Goal: Task Accomplishment & Management: Use online tool/utility

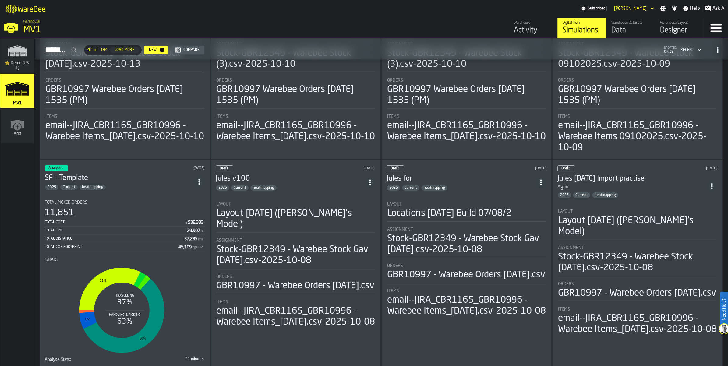
scroll to position [267, 0]
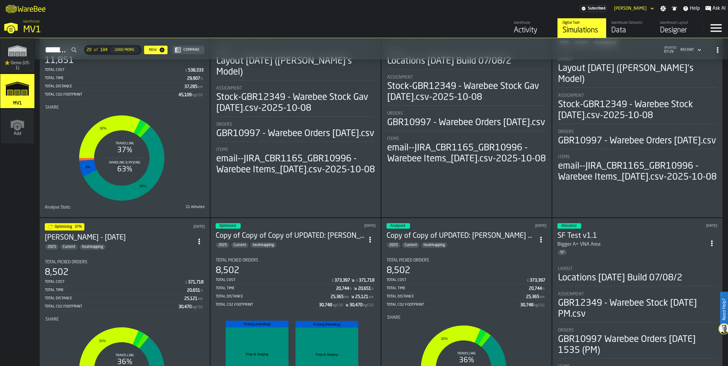
click at [202, 33] on icon "ItemListCard-DashboardItemContainer" at bounding box center [199, 30] width 6 height 6
click at [197, 192] on div "Duplicate" at bounding box center [193, 188] width 32 height 7
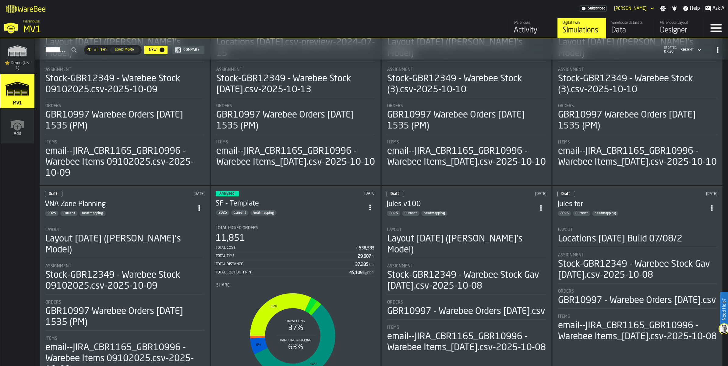
scroll to position [76, 0]
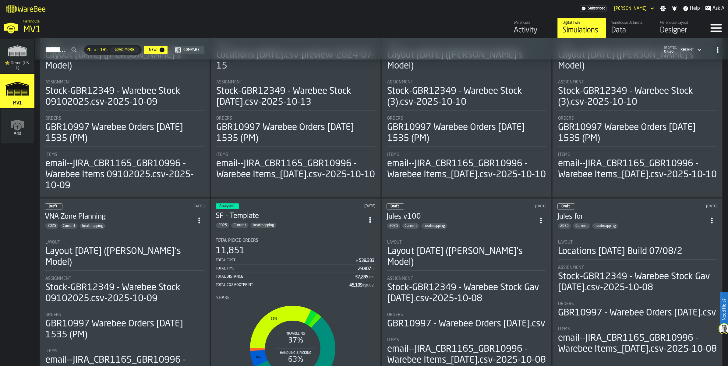
click at [173, 74] on div "Layout Layout [DATE] ([PERSON_NAME]'s Model)" at bounding box center [124, 59] width 159 height 31
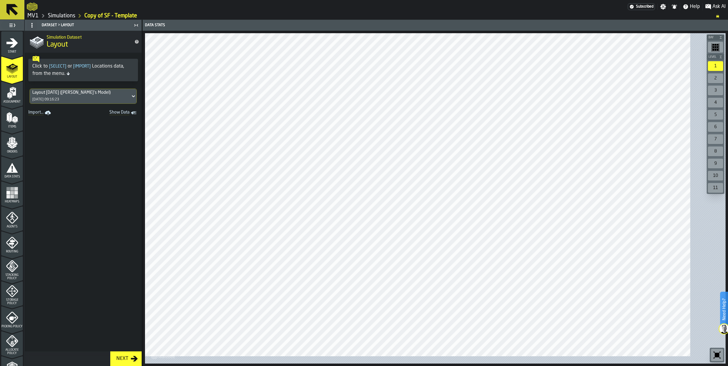
click at [81, 104] on div "Layout [DATE] ([PERSON_NAME]'s Model) [DATE] 09:16:23" at bounding box center [80, 96] width 101 height 15
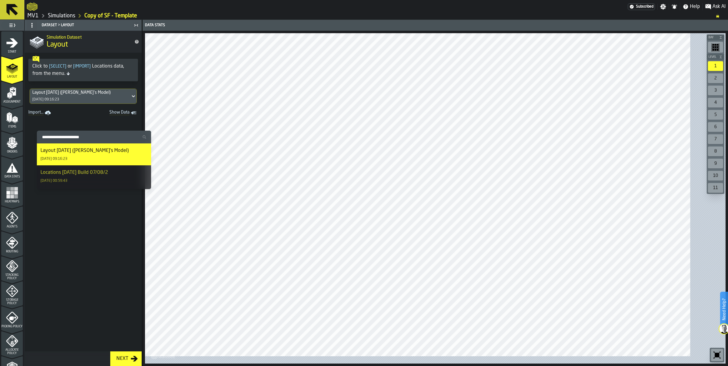
click at [81, 104] on div "Layout [DATE] ([PERSON_NAME]'s Model) [DATE] 09:16:23" at bounding box center [80, 96] width 101 height 15
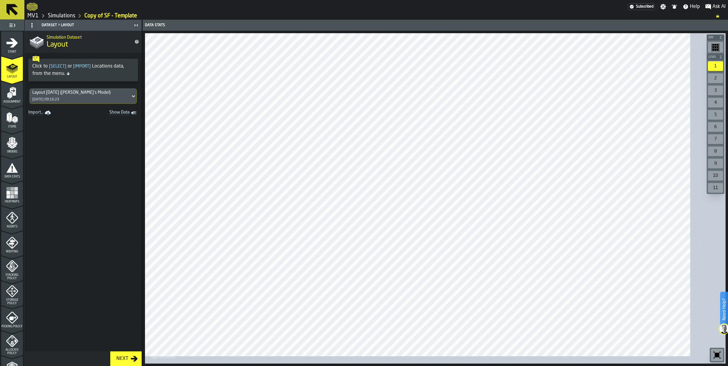
click at [20, 104] on span "Assignment" at bounding box center [12, 101] width 22 height 3
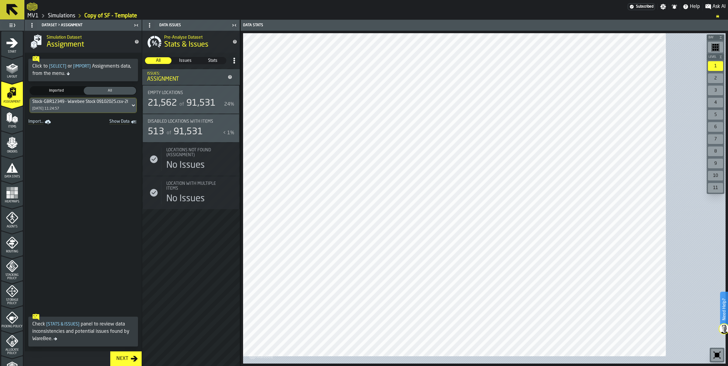
click at [13, 54] on div "Start" at bounding box center [12, 45] width 22 height 17
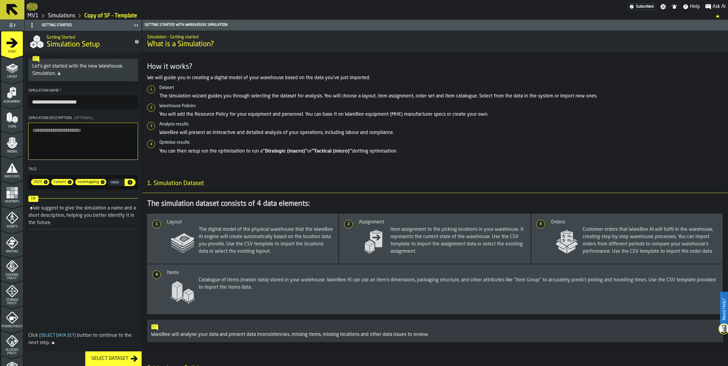
drag, startPoint x: 130, startPoint y: 133, endPoint x: 38, endPoint y: 133, distance: 91.7
click at [38, 109] on input "**********" at bounding box center [83, 101] width 110 height 13
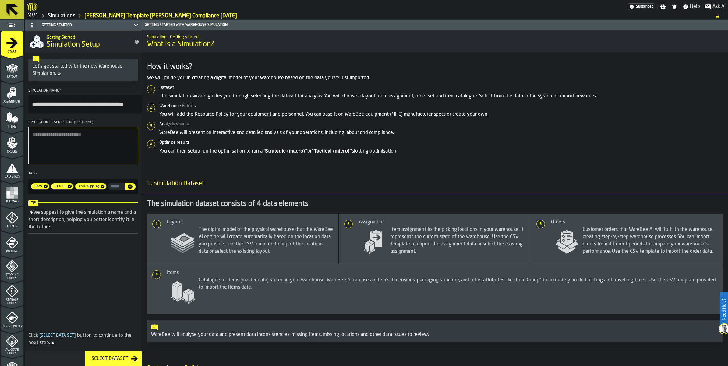
scroll to position [0, 12]
type input "**********"
click at [18, 49] on icon "menu Start" at bounding box center [12, 43] width 12 height 12
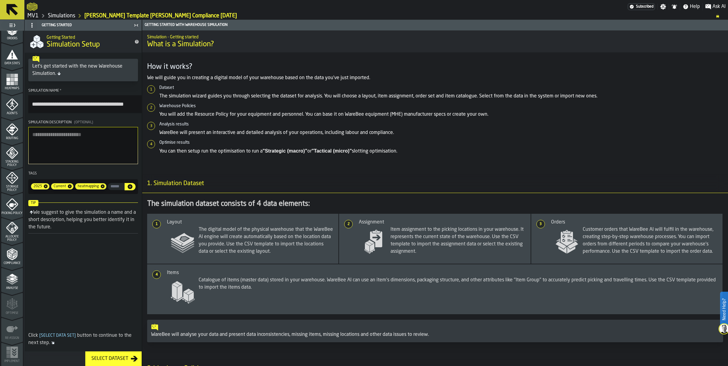
scroll to position [114, 0]
click at [16, 191] on span "Storage Policy" at bounding box center [12, 187] width 22 height 7
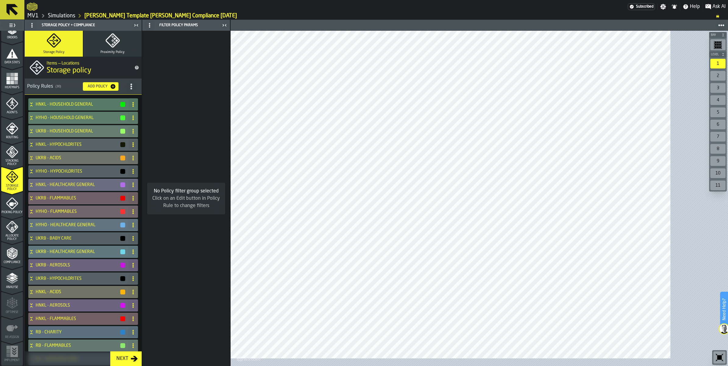
scroll to position [235, 0]
click at [34, 107] on icon at bounding box center [31, 104] width 6 height 5
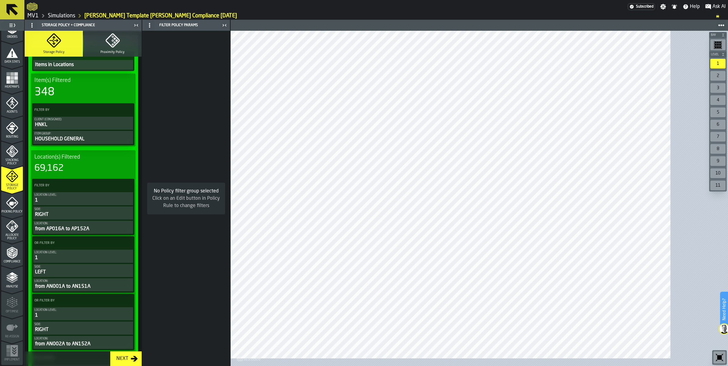
scroll to position [0, 0]
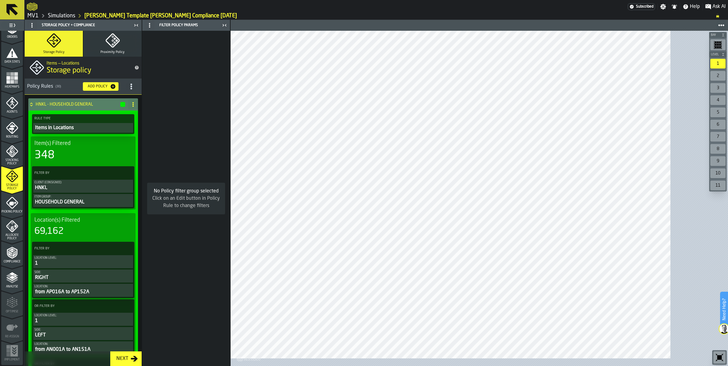
click at [34, 107] on icon at bounding box center [31, 104] width 6 height 5
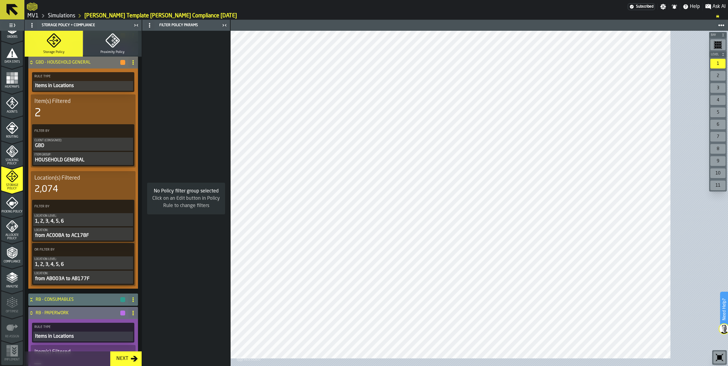
scroll to position [381, 0]
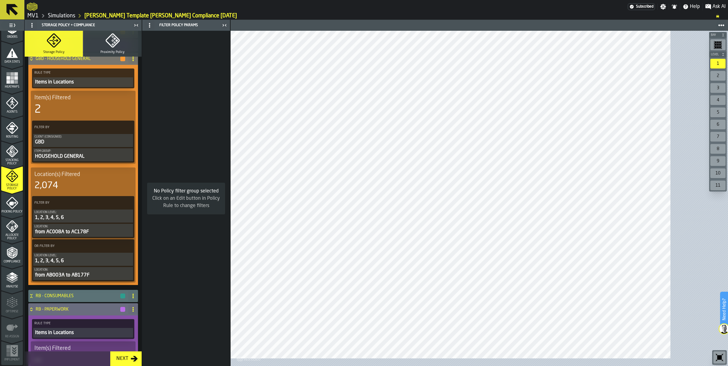
click at [101, 101] on div "Item(s) Filtered" at bounding box center [83, 97] width 98 height 7
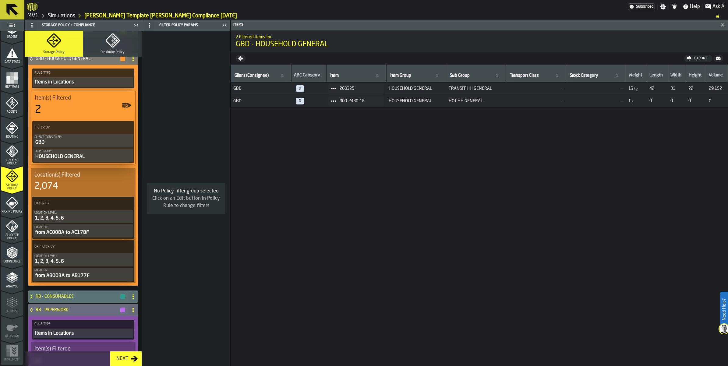
click at [692, 61] on div "Export" at bounding box center [701, 58] width 18 height 4
click at [689, 61] on span "Download (csv)" at bounding box center [696, 58] width 28 height 5
drag, startPoint x: 623, startPoint y: 364, endPoint x: 658, endPoint y: 366, distance: 34.2
click at [658, 366] on div "Client (Consignee) Client (Consignee) ABC Category Item Item Item Group Item Gr…" at bounding box center [479, 216] width 497 height 302
drag, startPoint x: 640, startPoint y: 364, endPoint x: 674, endPoint y: 364, distance: 33.5
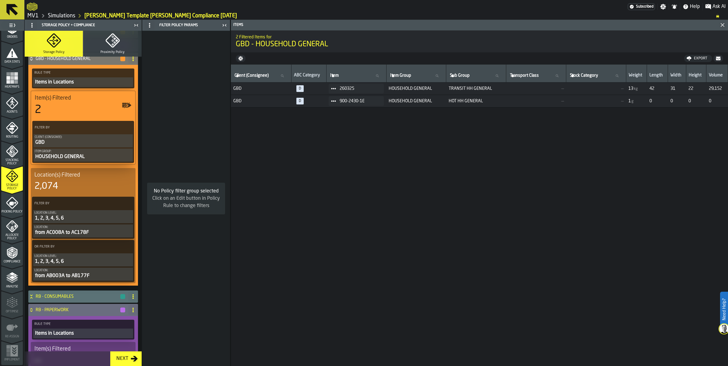
click at [674, 364] on div "Client (Consignee) Client (Consignee) ABC Category Item Item Item Group Item Gr…" at bounding box center [479, 216] width 497 height 302
drag, startPoint x: 654, startPoint y: 364, endPoint x: 671, endPoint y: 363, distance: 17.4
click at [671, 363] on div "Client (Consignee) Client (Consignee) ABC Category Item Item Item Group Item Gr…" at bounding box center [479, 216] width 497 height 302
click at [67, 86] on div "Items in Locations" at bounding box center [83, 82] width 98 height 7
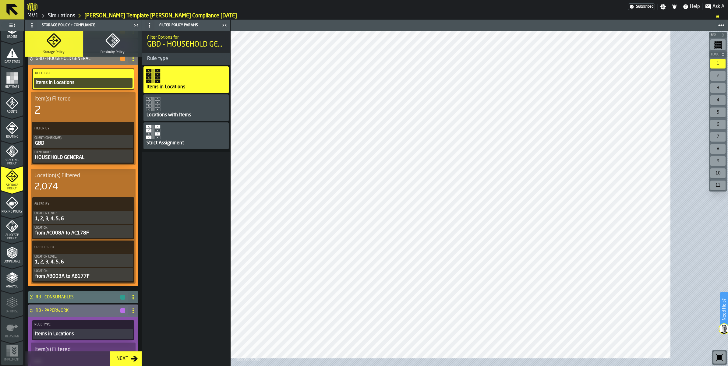
click at [69, 117] on div "2" at bounding box center [83, 111] width 98 height 12
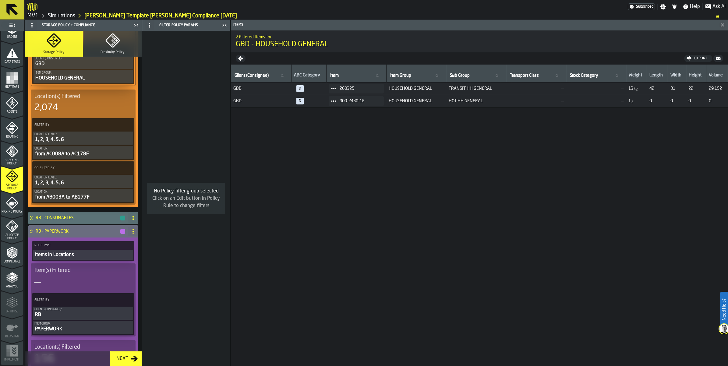
scroll to position [495, 0]
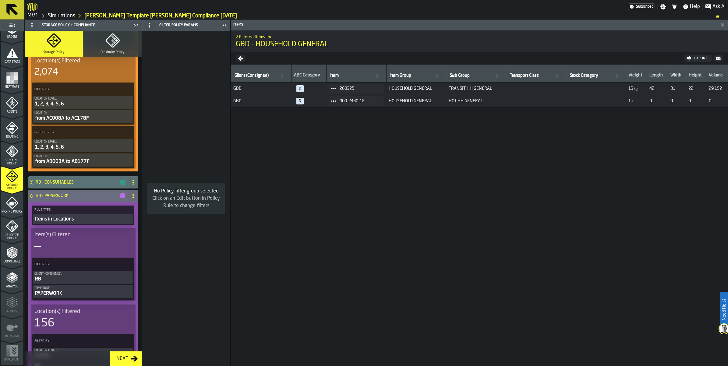
scroll to position [609, 0]
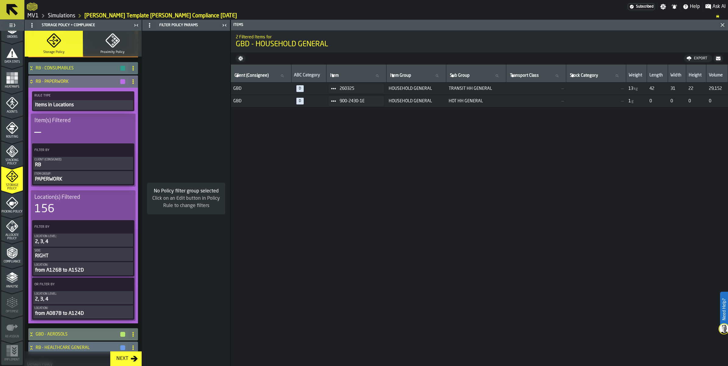
click at [77, 84] on h4 "RB - PAPERWORK" at bounding box center [78, 81] width 84 height 5
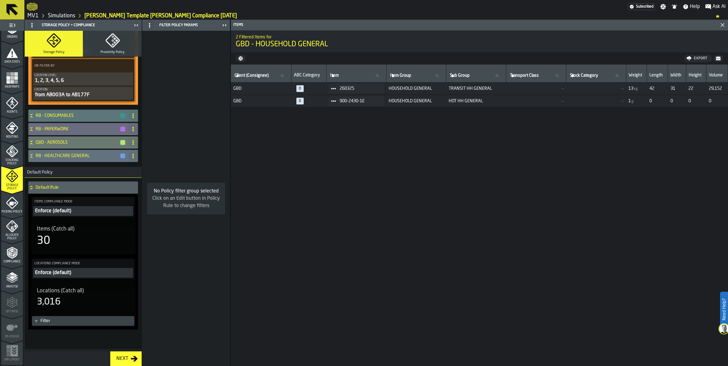
click at [74, 122] on div "RB - CONSUMABLES" at bounding box center [77, 116] width 98 height 12
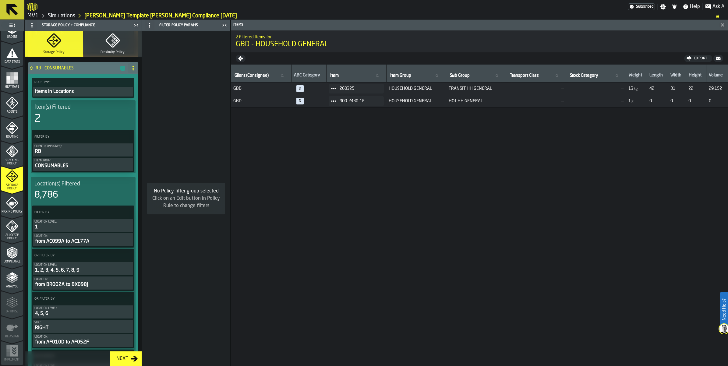
click at [74, 71] on h4 "RB - CONSUMABLES" at bounding box center [78, 68] width 84 height 5
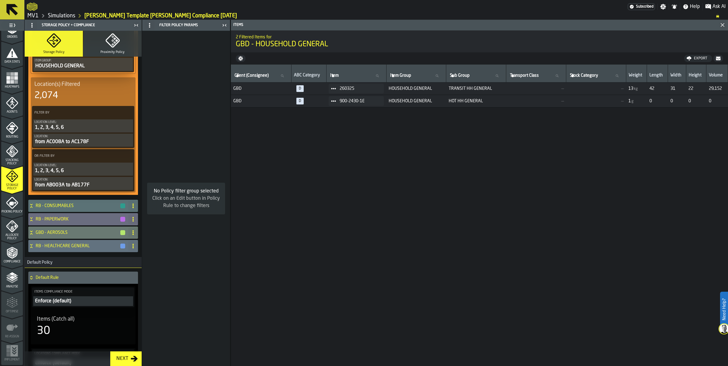
scroll to position [419, 0]
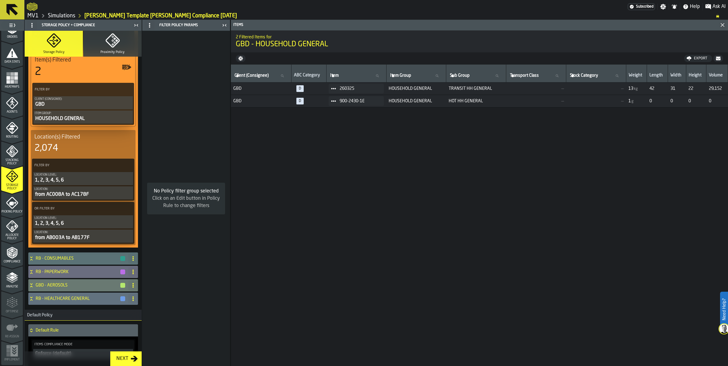
click at [32, 20] on icon at bounding box center [31, 20] width 2 height 2
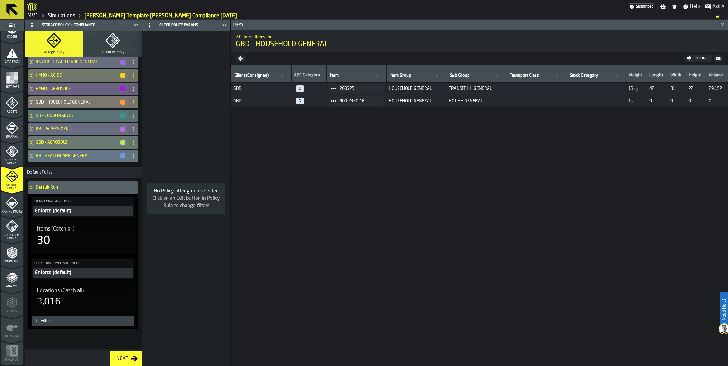
scroll to position [495, 0]
click at [32, 188] on icon at bounding box center [31, 189] width 2 height 2
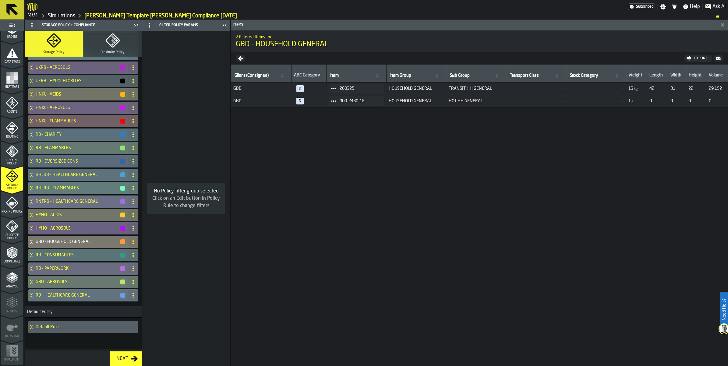
scroll to position [340, 0]
click at [34, 325] on icon at bounding box center [31, 327] width 6 height 5
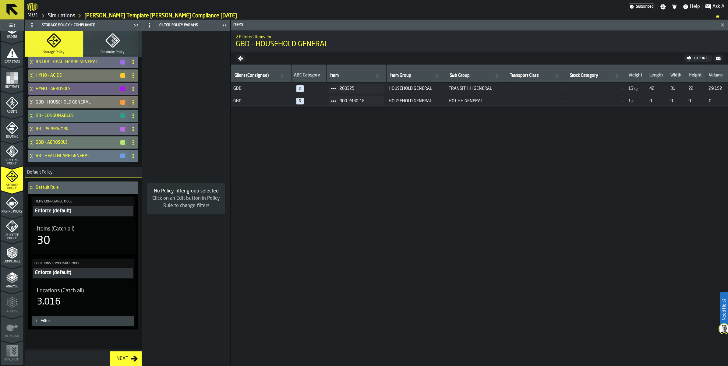
click at [55, 154] on h4 "RB - HEALTHCARE GENERAL" at bounding box center [78, 156] width 84 height 5
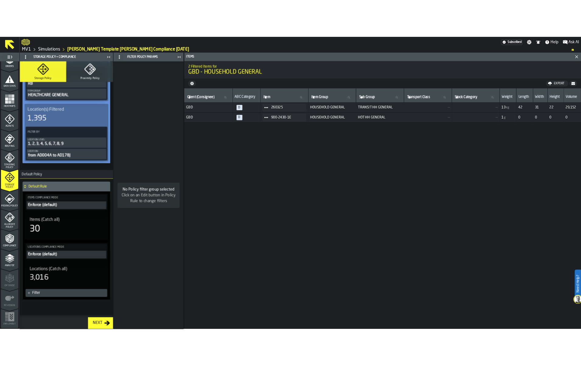
scroll to position [609, 0]
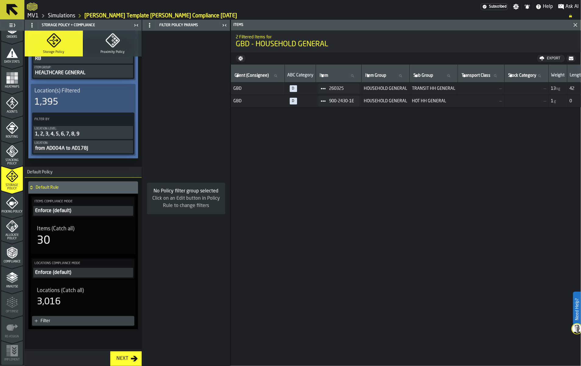
drag, startPoint x: 175, startPoint y: 247, endPoint x: 185, endPoint y: 81, distance: 165.8
click at [185, 83] on aside "1 Start 2 Layout 3 Assignment 4 Items 5 Orders 6 Data Stats 7 Heatmaps 8 Agents…" at bounding box center [115, 193] width 230 height 346
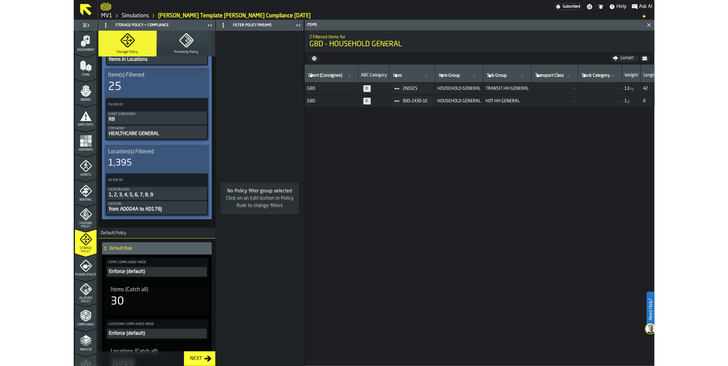
scroll to position [6, 0]
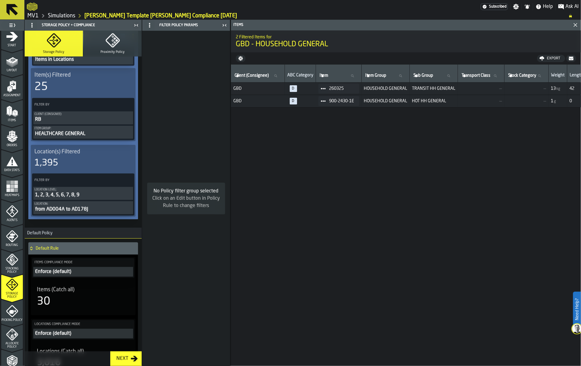
click at [12, 91] on polygon "menu Assignment" at bounding box center [11, 89] width 2 height 4
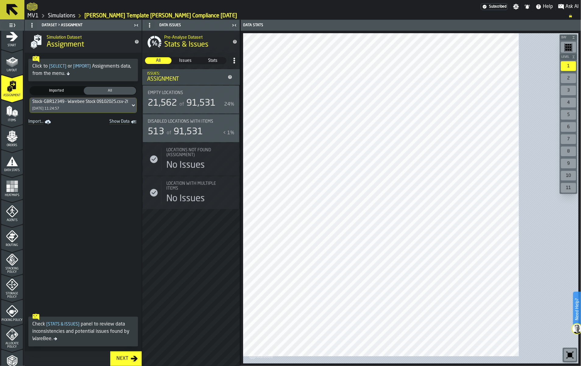
click at [65, 19] on link "Simulations" at bounding box center [61, 15] width 27 height 7
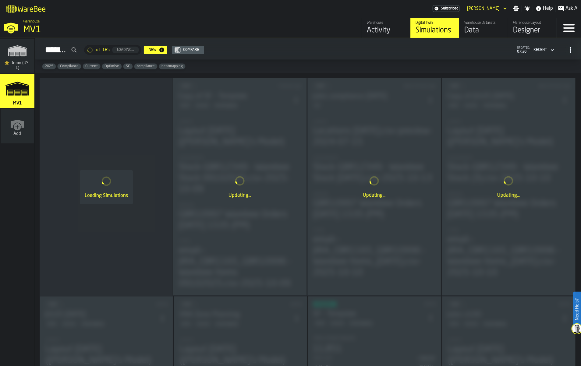
click at [464, 35] on div "Data" at bounding box center [483, 31] width 39 height 10
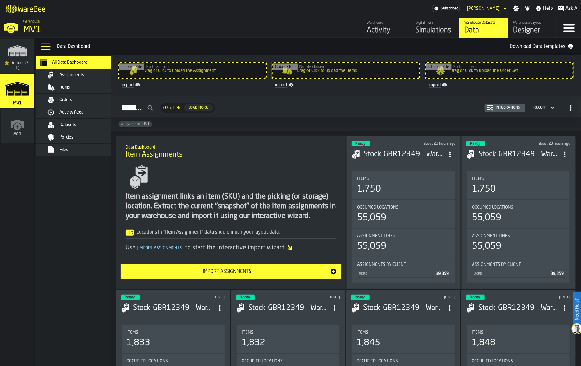
click at [218, 78] on input "Drag or Click to upload the Assignment" at bounding box center [192, 70] width 147 height 15
click at [92, 79] on div "Assignments" at bounding box center [82, 74] width 74 height 7
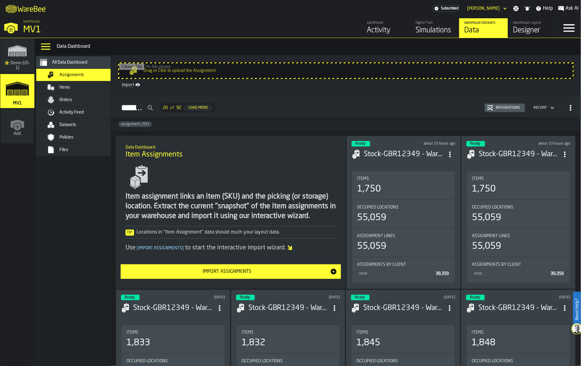
click at [91, 90] on div "Items" at bounding box center [89, 87] width 60 height 5
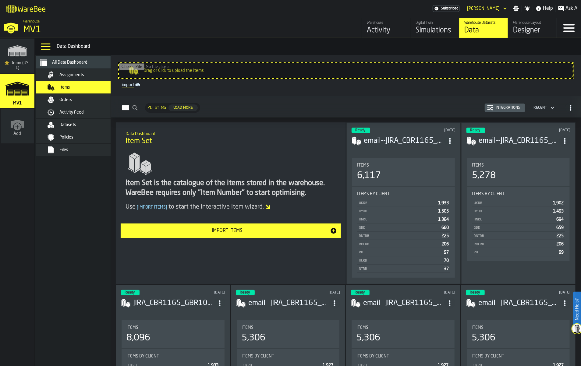
click at [84, 77] on span "Assignments" at bounding box center [71, 75] width 25 height 5
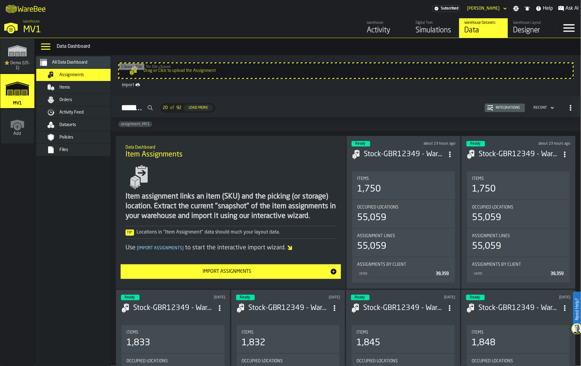
click at [416, 35] on div "Simulations" at bounding box center [435, 31] width 39 height 10
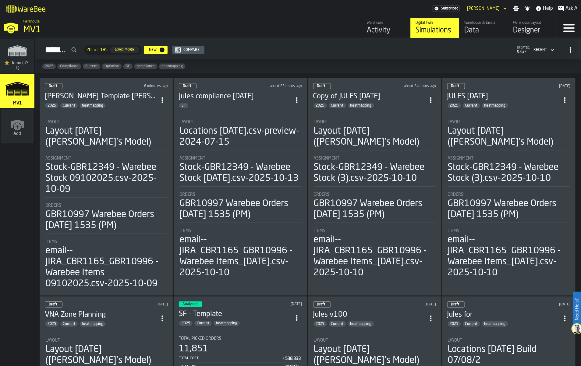
click at [72, 101] on h3 "[PERSON_NAME] Template [PERSON_NAME] Compliance [DATE]" at bounding box center [101, 97] width 112 height 10
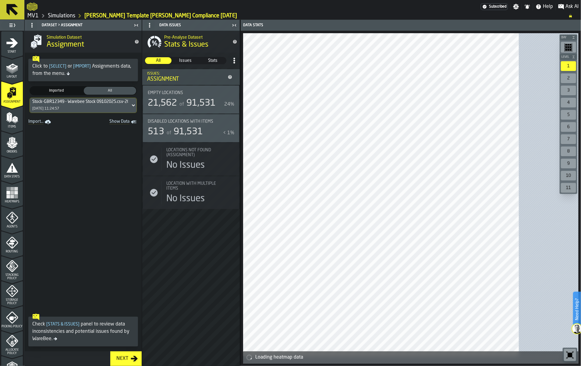
click at [137, 109] on icon at bounding box center [133, 105] width 6 height 7
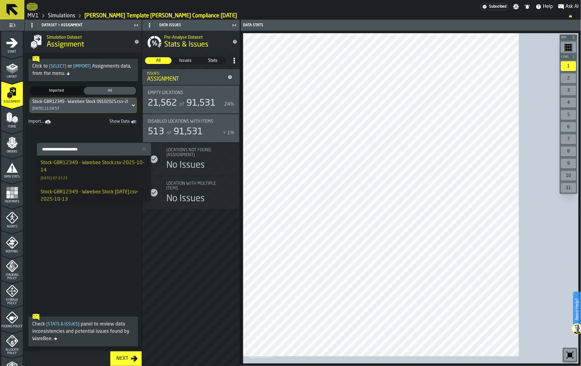
click at [119, 174] on div "Stock-GBR12349 - Warebee Stock.csv-2025-10-14" at bounding box center [94, 166] width 107 height 15
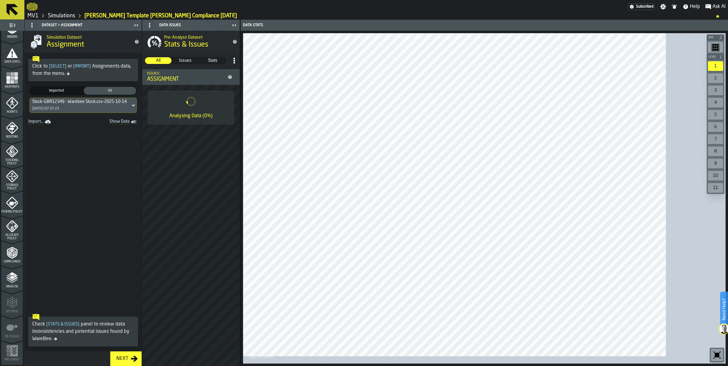
scroll to position [152, 0]
click at [17, 259] on icon "menu Compliance" at bounding box center [12, 253] width 10 height 12
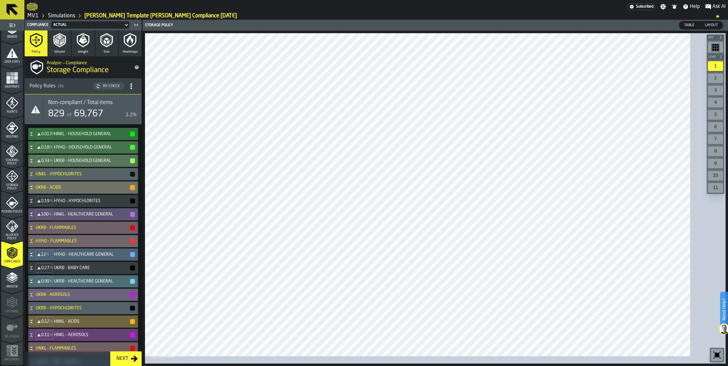
click at [113, 106] on span "Non-compliant / Total items" at bounding box center [80, 102] width 65 height 7
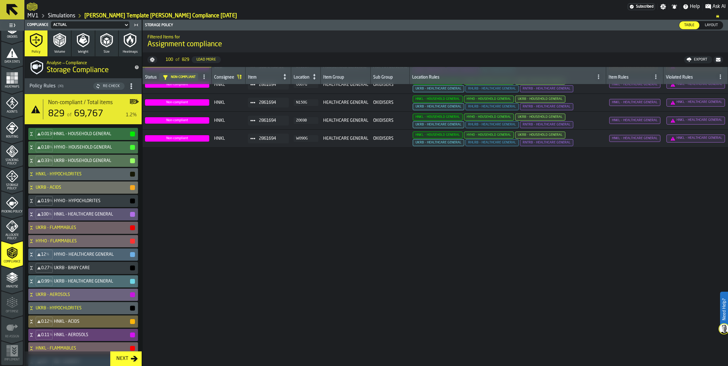
scroll to position [0, 0]
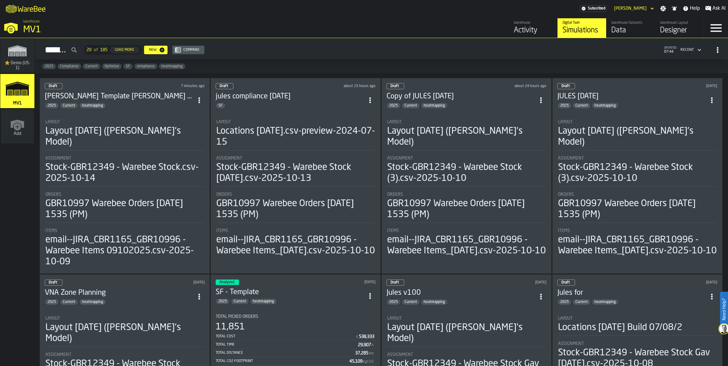
click at [612, 35] on div "Data" at bounding box center [631, 31] width 39 height 10
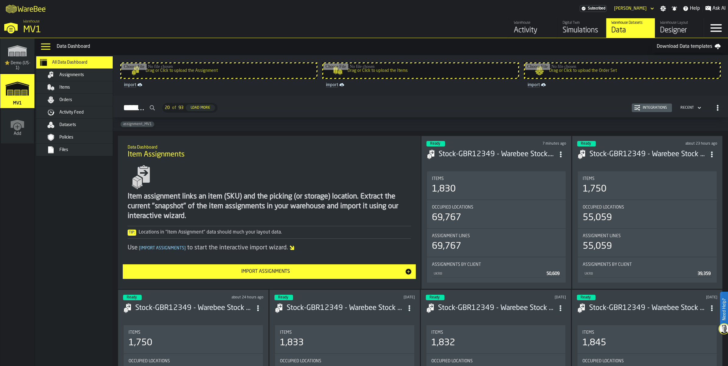
click at [101, 127] on div "Datasets" at bounding box center [89, 125] width 60 height 5
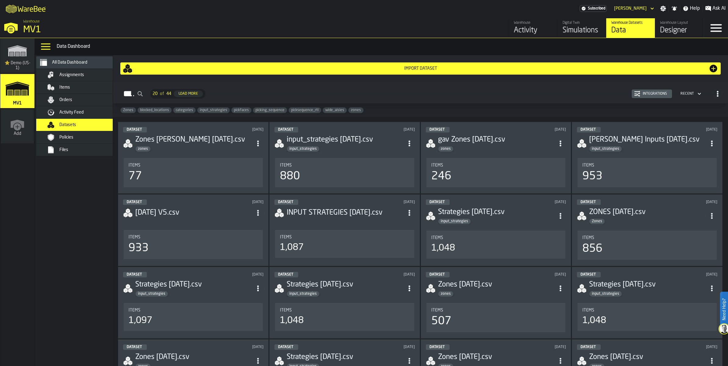
click at [439, 71] on div "Import Dataset" at bounding box center [421, 68] width 576 height 5
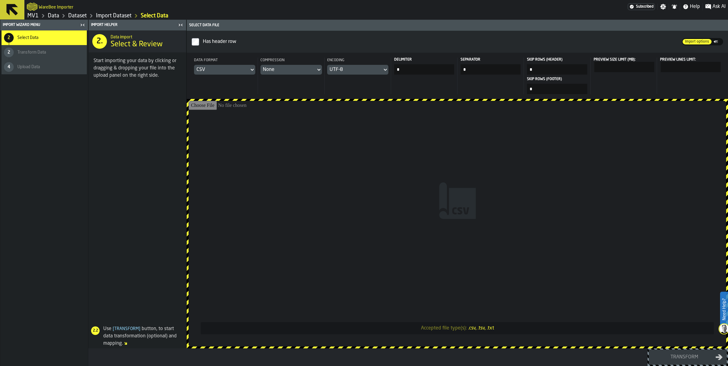
click at [469, 203] on input "Accepted file type(s): .csv, .tsv, .txt" at bounding box center [458, 224] width 538 height 246
type input "**********"
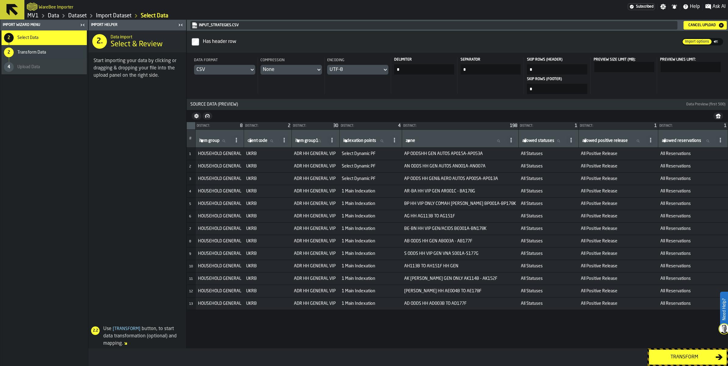
click at [658, 350] on button "Transform" at bounding box center [688, 357] width 78 height 15
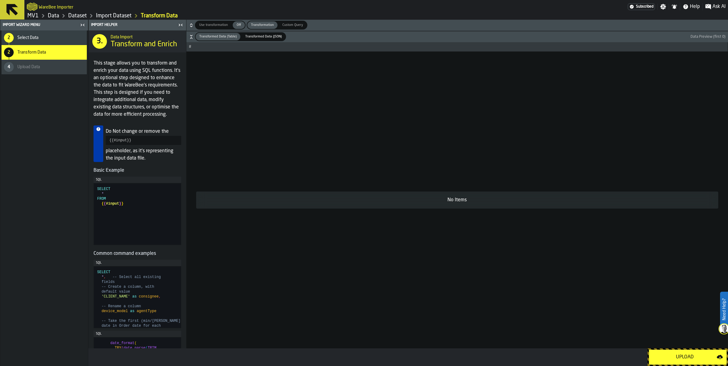
click at [675, 357] on div "Upload" at bounding box center [685, 357] width 64 height 7
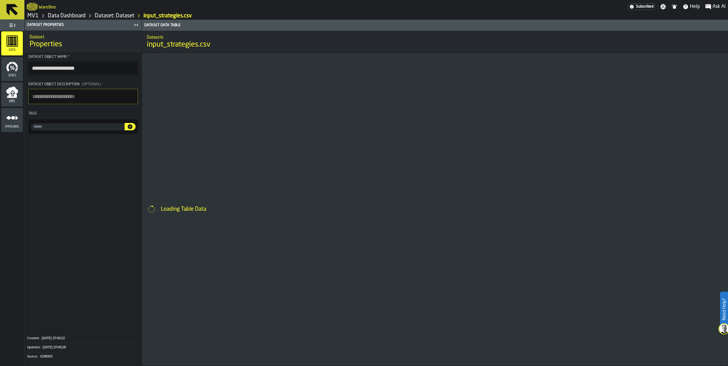
click at [92, 130] on input "input-value-" at bounding box center [78, 126] width 94 height 7
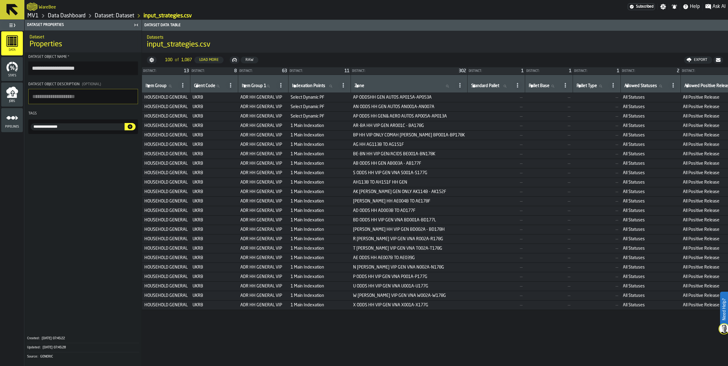
type input "**********"
click at [133, 129] on icon "button-" at bounding box center [130, 126] width 5 height 5
click at [86, 19] on link "Data Dashboard" at bounding box center [67, 15] width 38 height 7
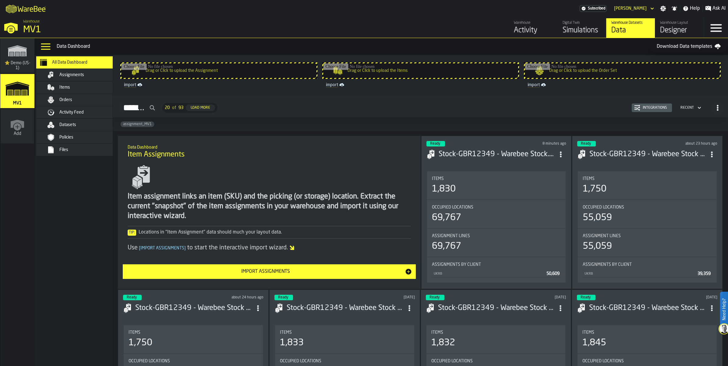
click at [108, 127] on div "Datasets" at bounding box center [89, 125] width 60 height 5
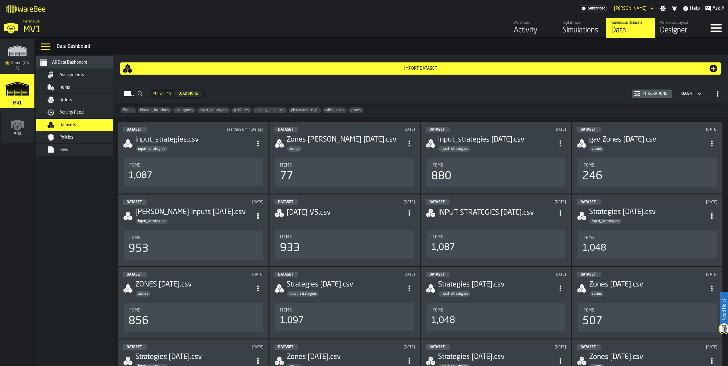
click at [329, 71] on div "Import Dataset" at bounding box center [421, 68] width 576 height 5
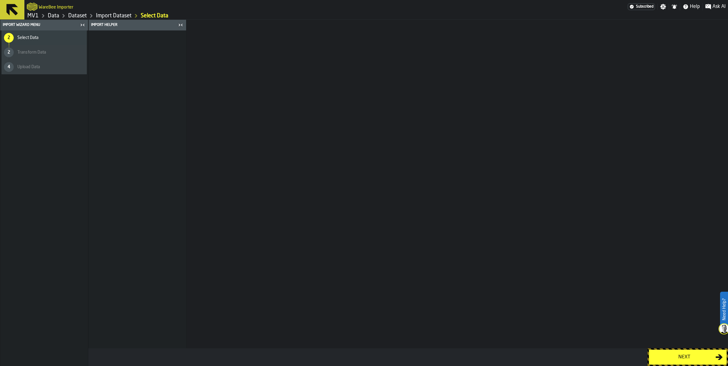
click at [672, 354] on div "Next" at bounding box center [684, 357] width 63 height 7
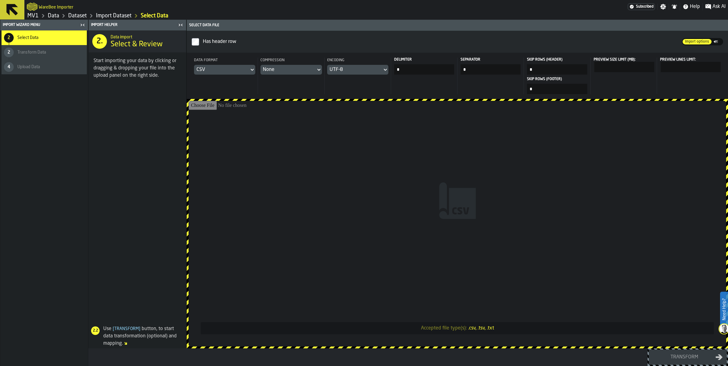
click at [494, 204] on input "Accepted file type(s): .csv, .tsv, .txt" at bounding box center [458, 224] width 538 height 246
type input "**********"
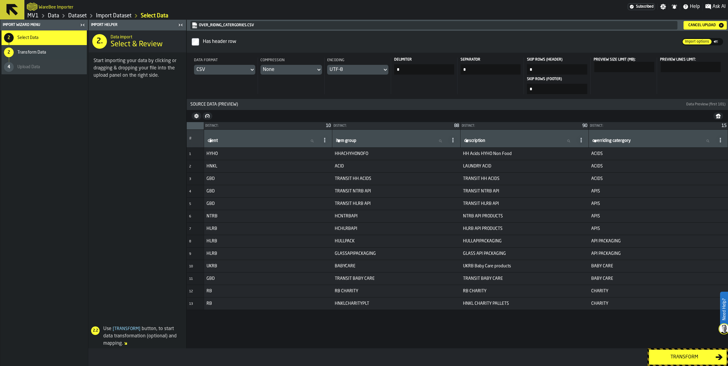
click at [668, 354] on div "Transform" at bounding box center [684, 357] width 63 height 7
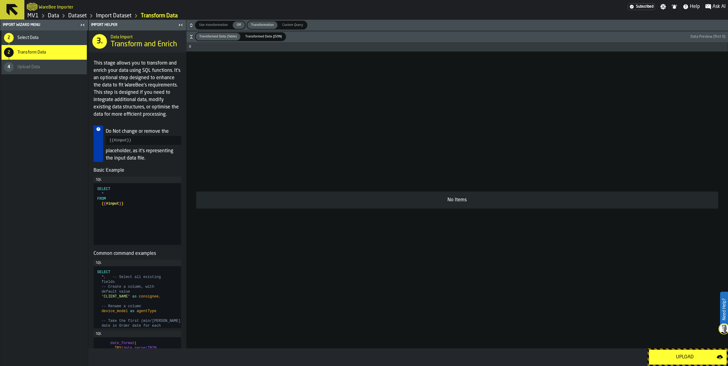
click at [670, 356] on div "Upload" at bounding box center [685, 357] width 64 height 7
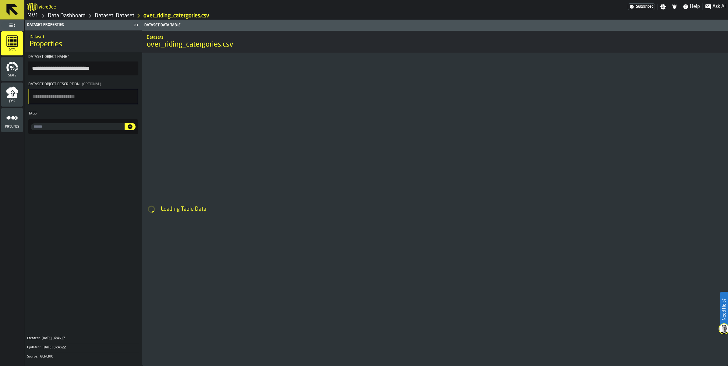
click at [76, 130] on input "input-value-" at bounding box center [78, 126] width 94 height 7
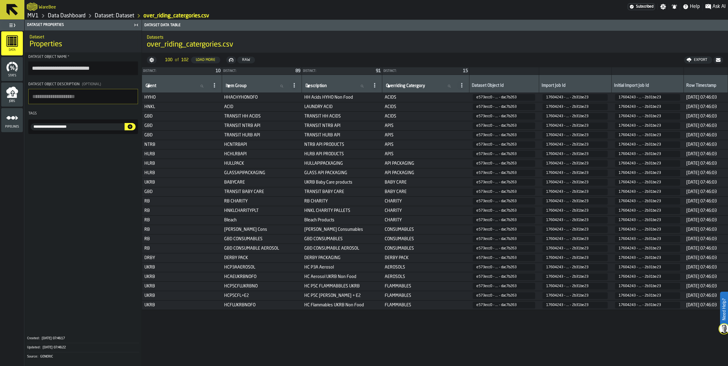
type input "**********"
click at [133, 129] on icon "button-" at bounding box center [130, 126] width 5 height 5
click at [86, 19] on link "Data Dashboard" at bounding box center [67, 15] width 38 height 7
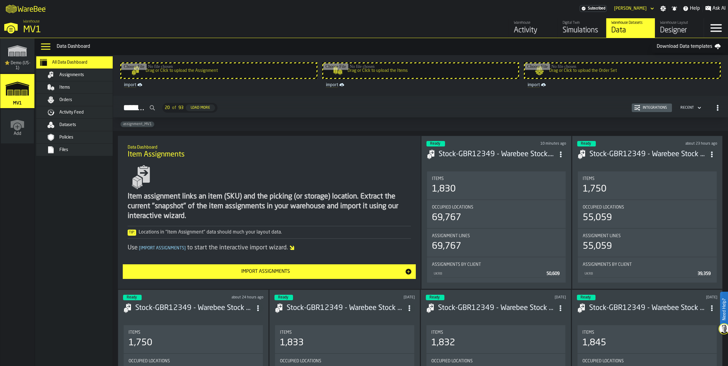
click at [107, 127] on div "Datasets" at bounding box center [89, 125] width 60 height 5
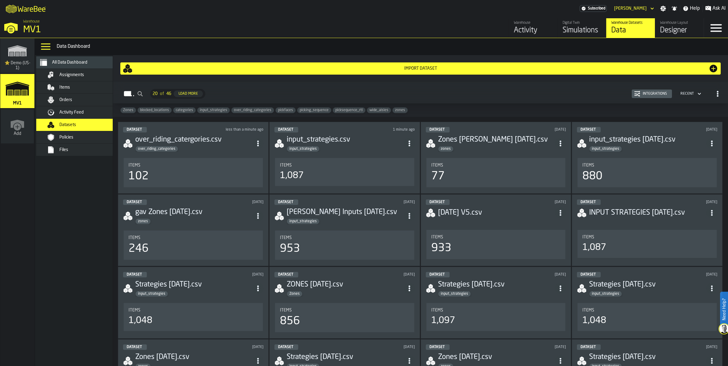
click at [429, 71] on div "Import Dataset" at bounding box center [421, 68] width 576 height 5
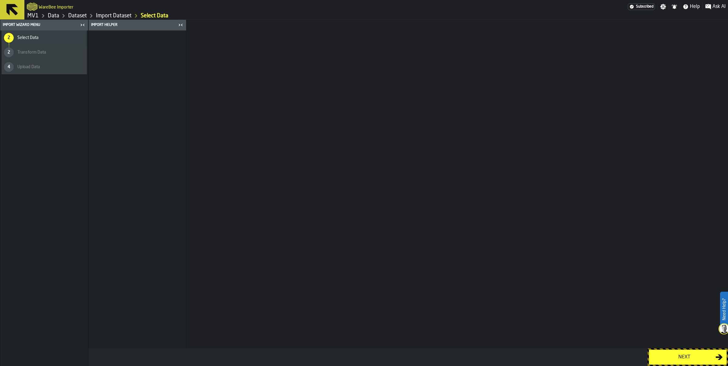
click at [668, 354] on div "Next" at bounding box center [684, 357] width 63 height 7
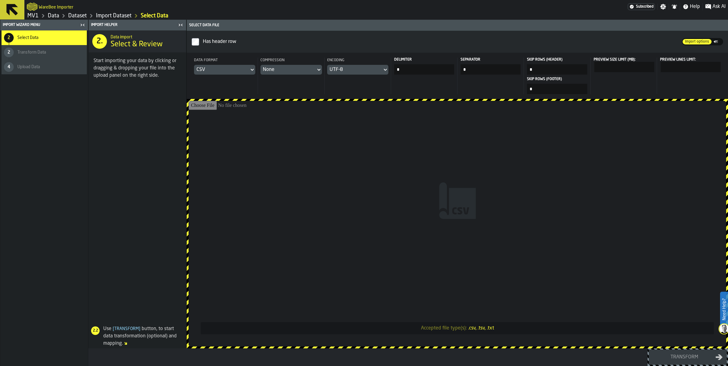
click at [481, 218] on input "Accepted file type(s): .csv, .tsv, .txt" at bounding box center [458, 224] width 538 height 246
type input "**********"
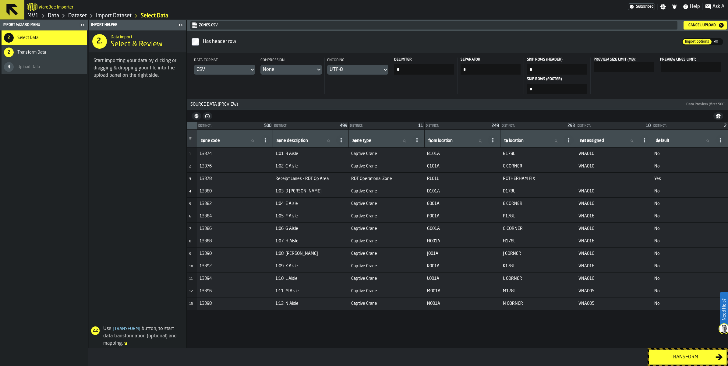
click at [688, 357] on div "Transform" at bounding box center [684, 357] width 63 height 7
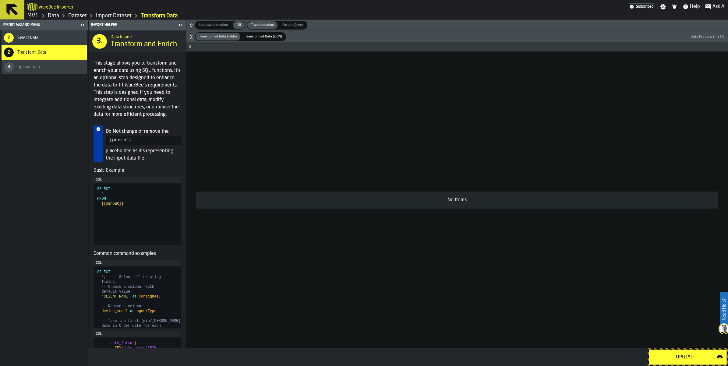
click at [687, 356] on div "Upload" at bounding box center [685, 357] width 64 height 7
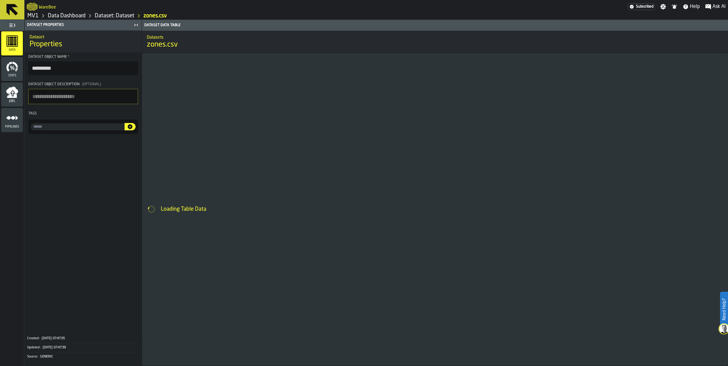
click at [94, 130] on input "input-value-" at bounding box center [78, 126] width 94 height 7
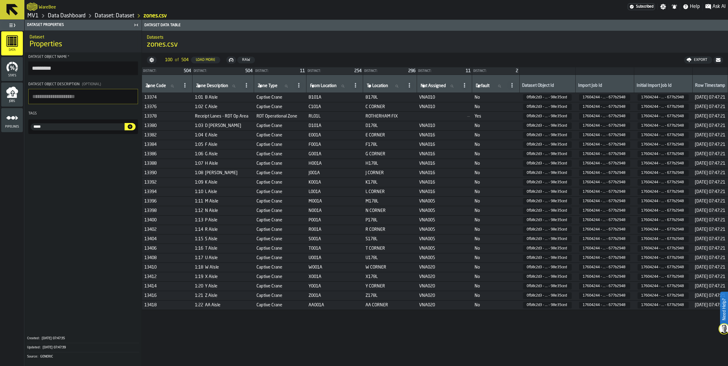
type input "*****"
click at [133, 130] on icon "button-" at bounding box center [130, 127] width 6 height 6
click at [18, 16] on icon at bounding box center [12, 10] width 12 height 12
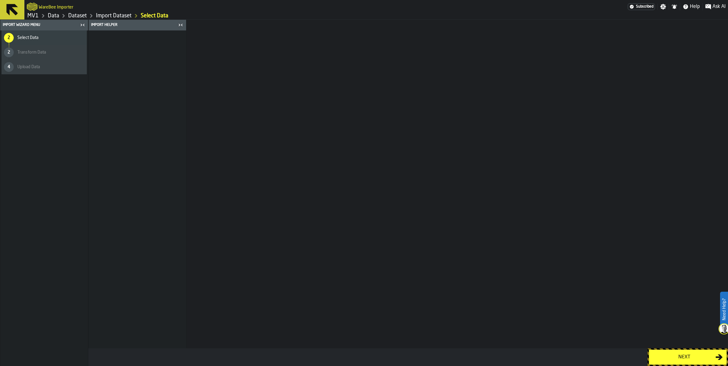
click at [38, 18] on link "MV1" at bounding box center [32, 15] width 11 height 7
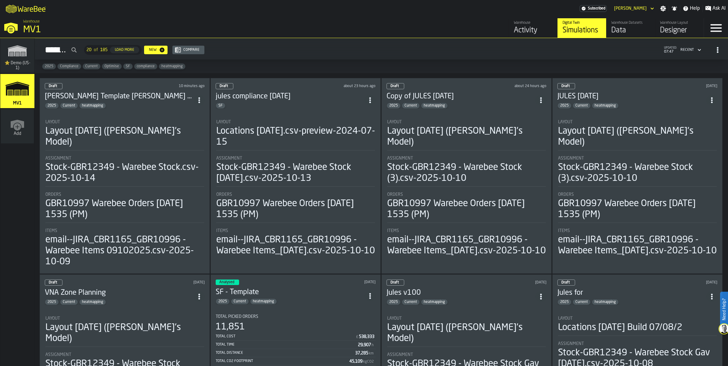
click at [103, 108] on span "heatmapping" at bounding box center [93, 106] width 26 height 4
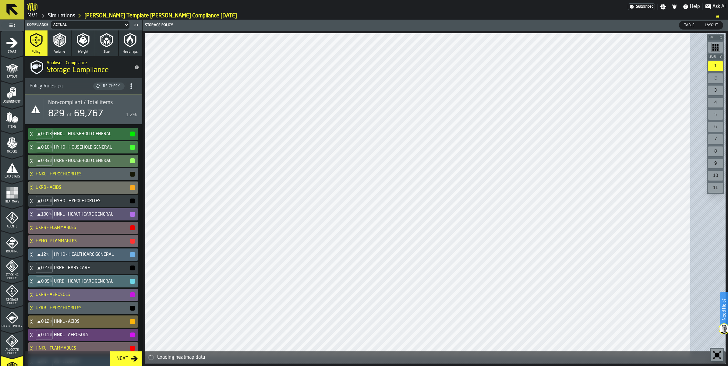
scroll to position [76, 0]
click at [16, 7] on icon at bounding box center [12, 10] width 12 height 12
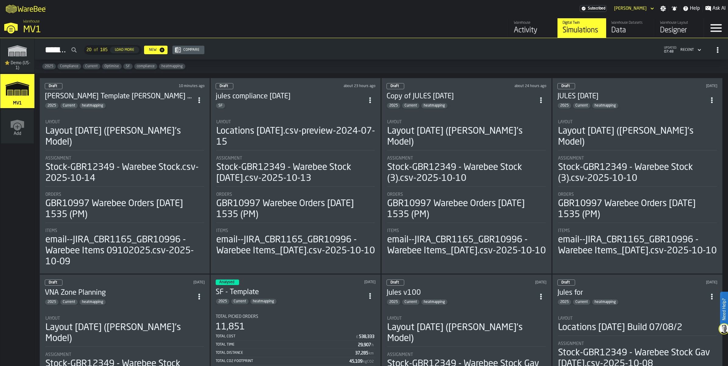
click at [200, 101] on circle "ItemListCard-DashboardItemContainer" at bounding box center [199, 100] width 2 height 2
click at [192, 172] on div "Duplicate" at bounding box center [193, 168] width 32 height 7
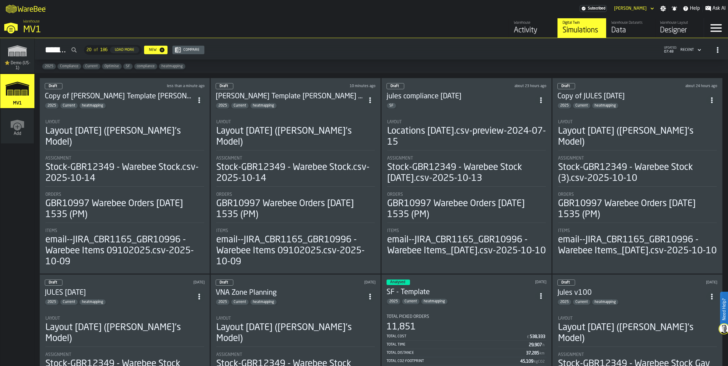
click at [373, 103] on icon "ItemListCard-DashboardItemContainer" at bounding box center [370, 100] width 6 height 6
click at [366, 156] on div "Delete" at bounding box center [361, 153] width 32 height 7
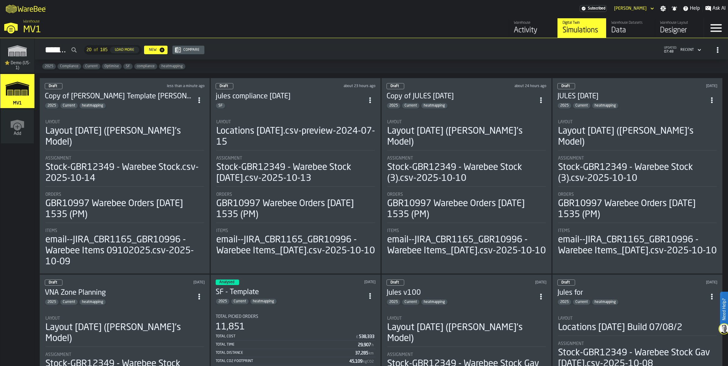
click at [106, 108] on span "heatmapping" at bounding box center [93, 106] width 26 height 4
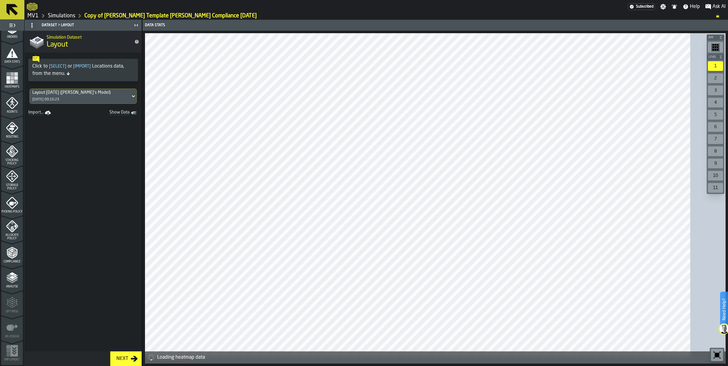
scroll to position [235, 0]
click at [15, 170] on div "Storage Policy" at bounding box center [12, 180] width 22 height 20
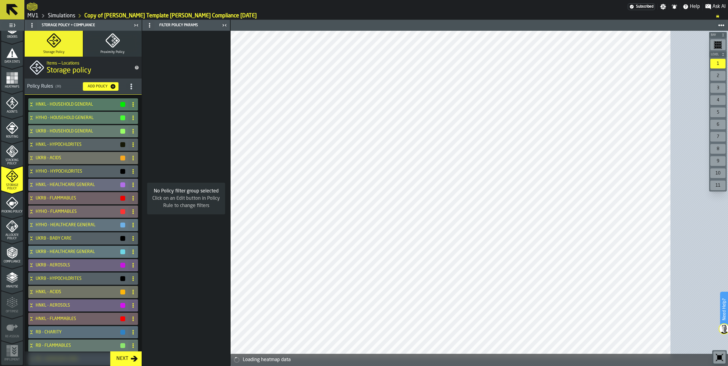
click at [132, 87] on circle "title-section-[object Object]" at bounding box center [131, 87] width 2 height 2
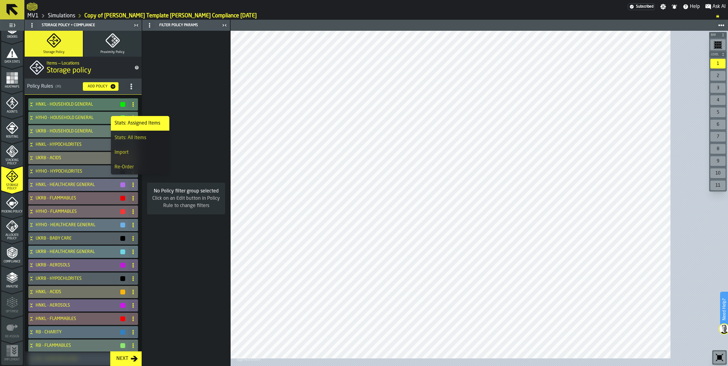
click at [154, 156] on div "Import" at bounding box center [140, 152] width 51 height 7
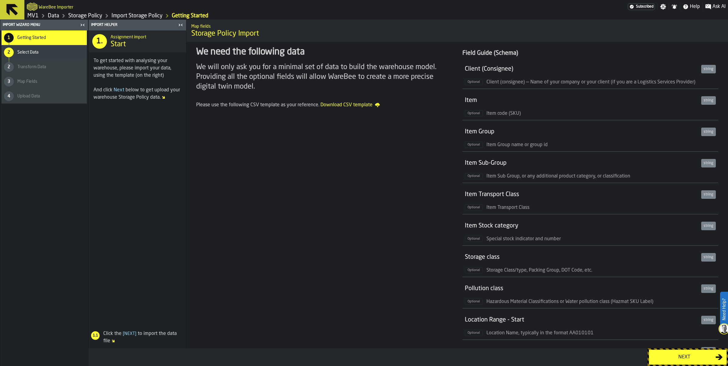
click at [666, 360] on button "Next" at bounding box center [688, 357] width 78 height 15
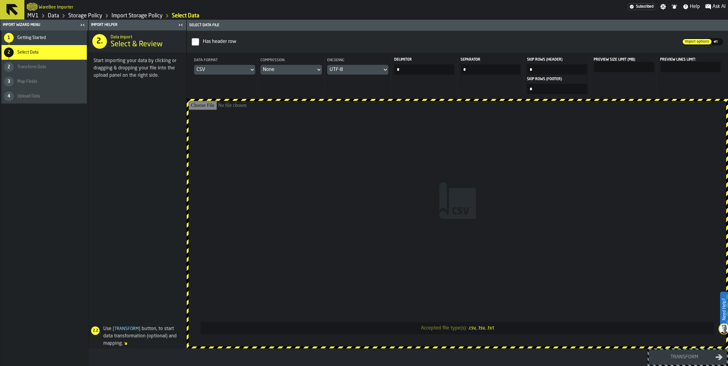
click at [247, 73] on div "CSV" at bounding box center [222, 69] width 50 height 7
click at [282, 134] on li "Dataset" at bounding box center [277, 130] width 39 height 15
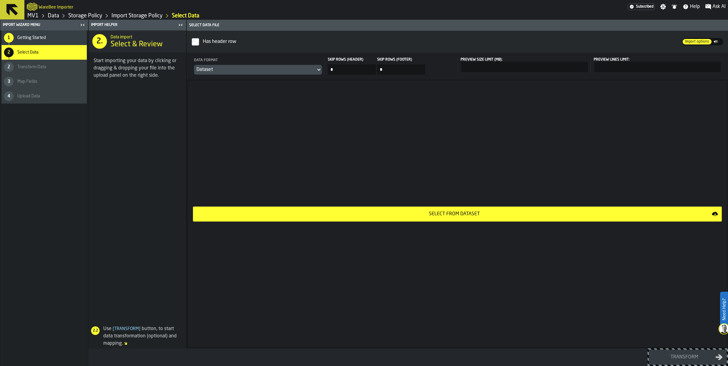
click at [467, 218] on div "Select from Dataset" at bounding box center [454, 214] width 515 height 7
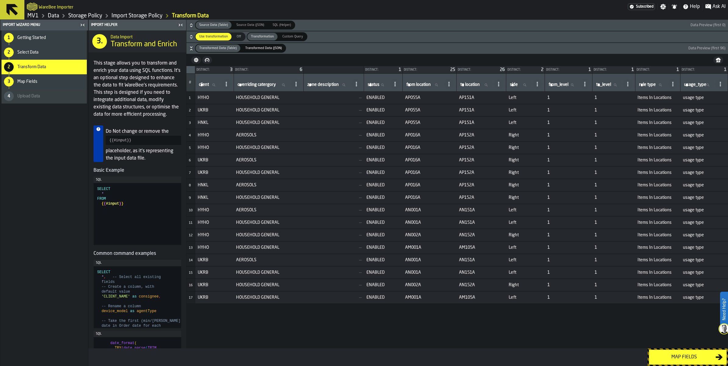
click at [681, 354] on div "Map fields" at bounding box center [684, 357] width 63 height 7
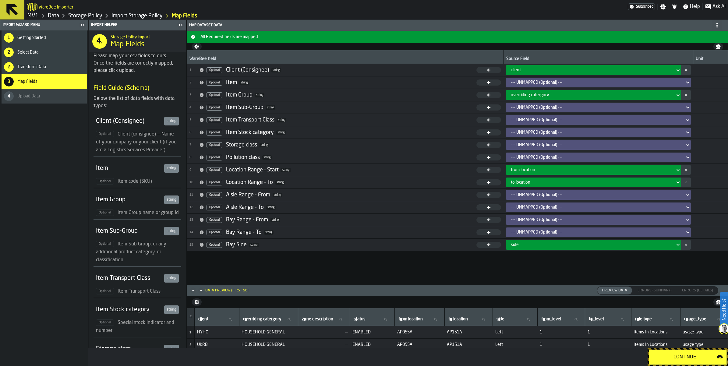
click at [680, 357] on div "Continue" at bounding box center [685, 357] width 64 height 7
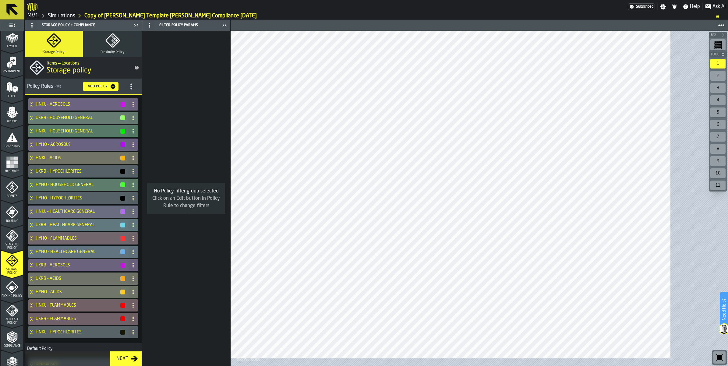
scroll to position [76, 0]
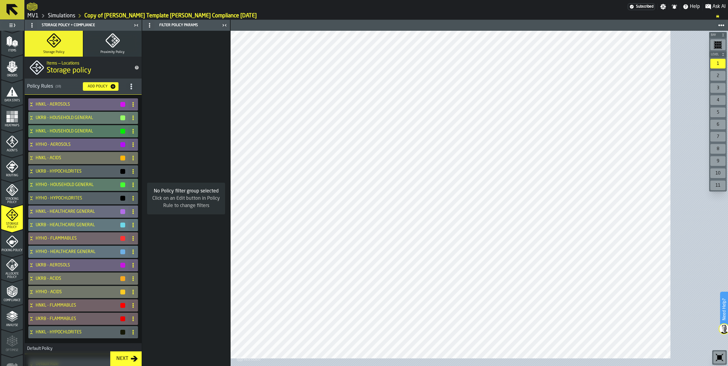
click at [17, 221] on icon "menu Storage Policy" at bounding box center [12, 215] width 12 height 12
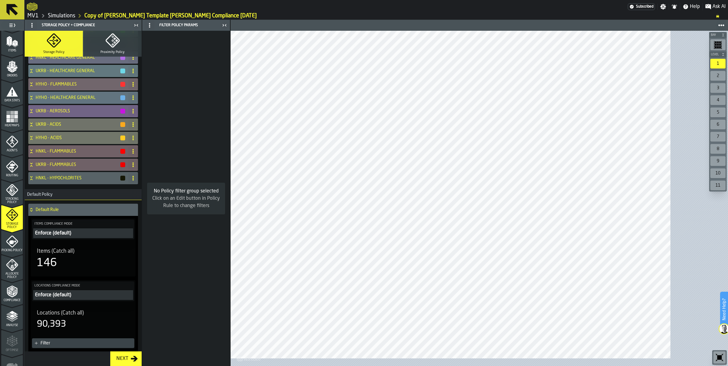
scroll to position [229, 0]
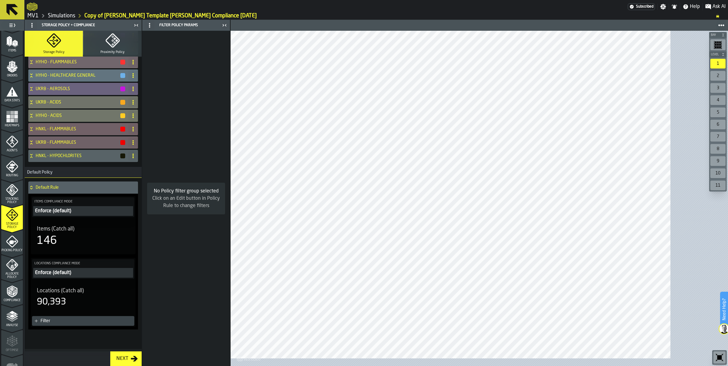
click at [34, 190] on icon at bounding box center [31, 187] width 6 height 5
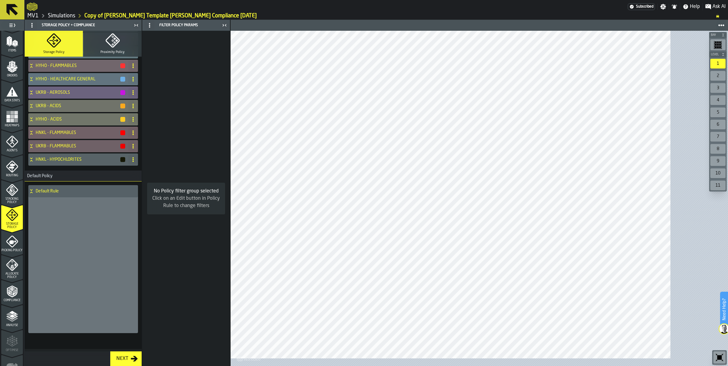
scroll to position [139, 0]
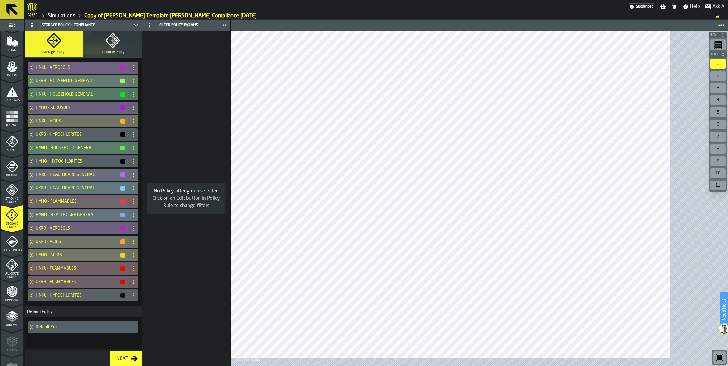
click at [34, 325] on icon at bounding box center [31, 327] width 6 height 5
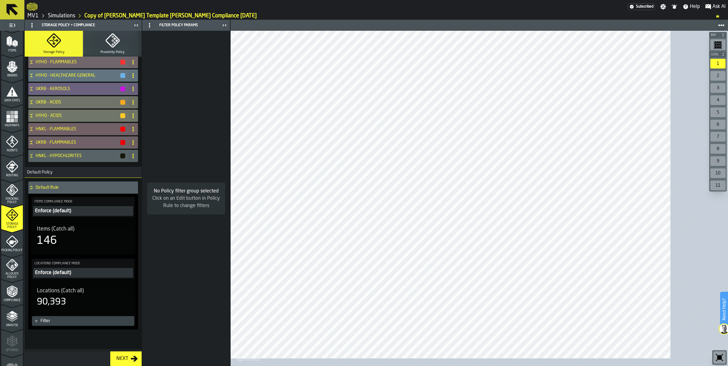
scroll to position [315, 0]
click at [107, 288] on div "Locations (Catch all) 90,393" at bounding box center [83, 298] width 93 height 20
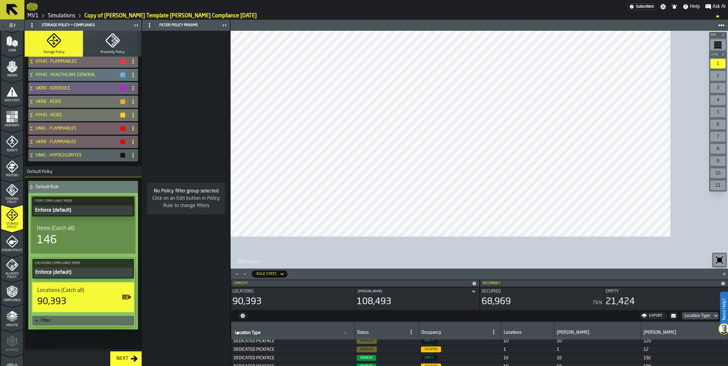
scroll to position [0, 0]
click at [98, 234] on div "146" at bounding box center [83, 240] width 93 height 12
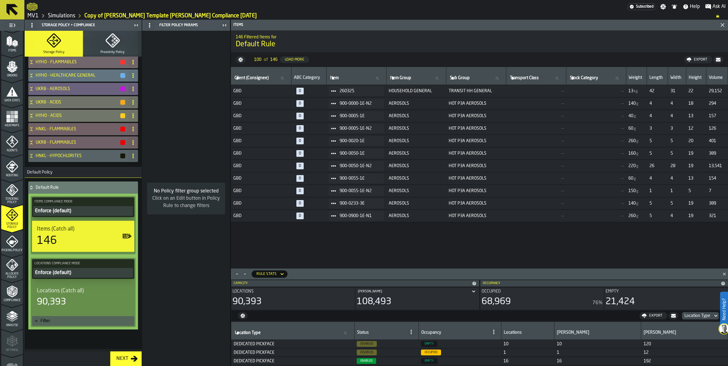
click at [97, 208] on div "Enforce (default)" at bounding box center [83, 211] width 98 height 7
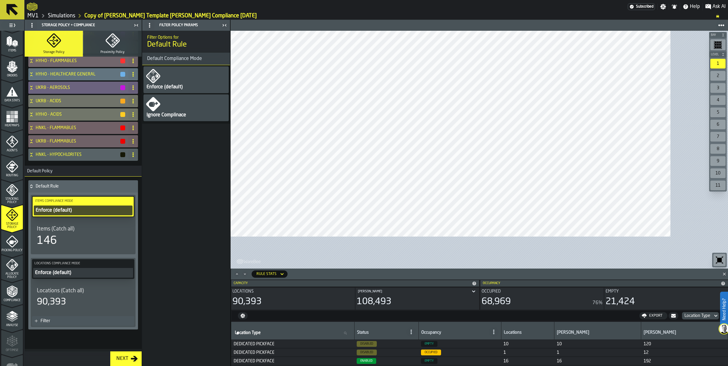
click at [98, 226] on div "Items (Catch all)" at bounding box center [83, 229] width 93 height 7
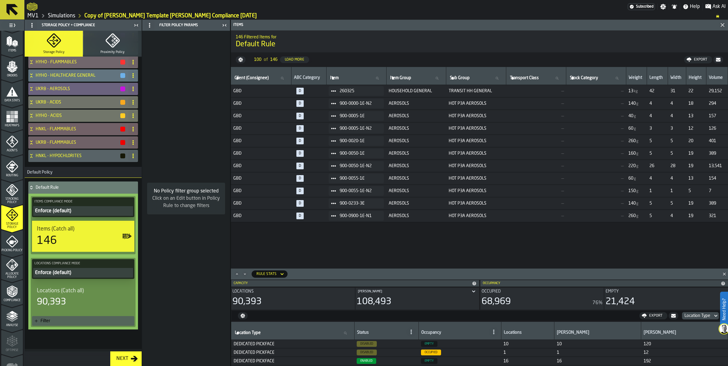
click at [117, 268] on button "Enforce (default)" at bounding box center [83, 273] width 100 height 10
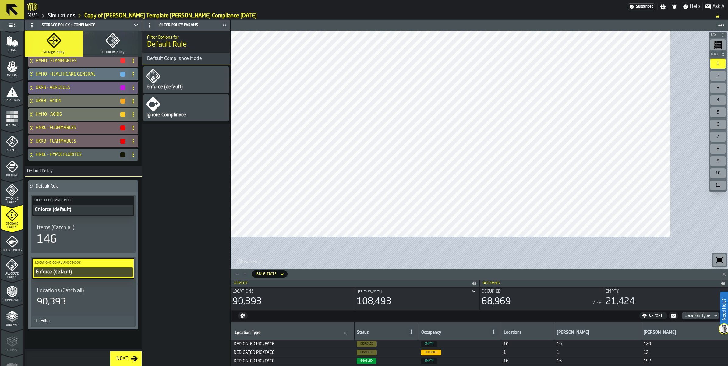
click at [285, 271] on icon at bounding box center [282, 274] width 6 height 7
click at [353, 280] on div "Locations" at bounding box center [339, 277] width 42 height 7
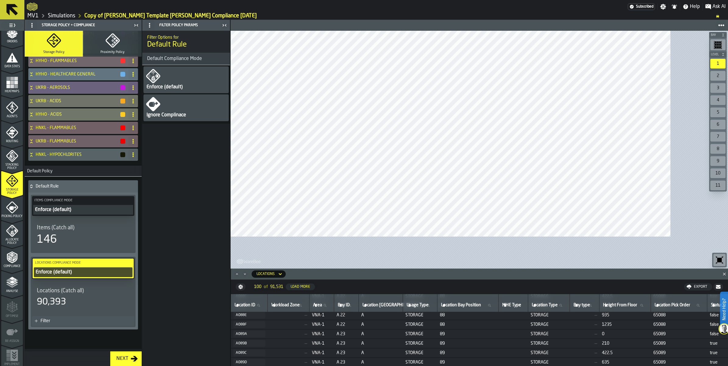
scroll to position [152, 0]
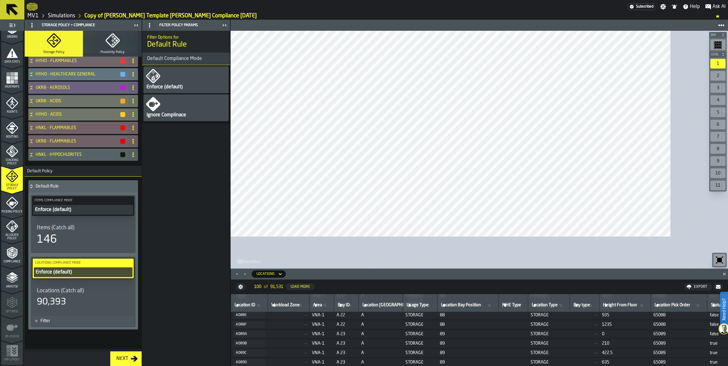
click at [18, 259] on icon "menu Compliance" at bounding box center [12, 253] width 12 height 12
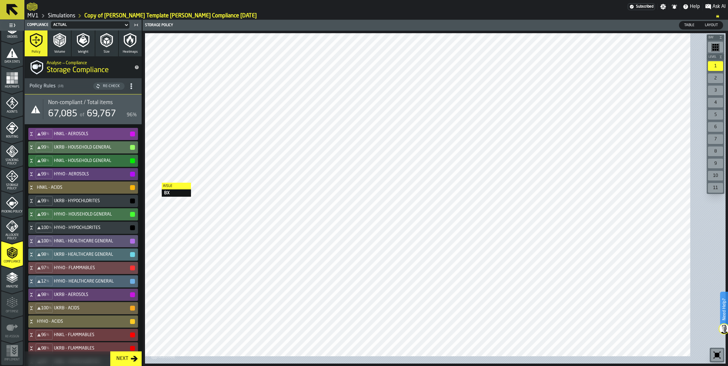
click at [34, 137] on icon at bounding box center [31, 134] width 6 height 5
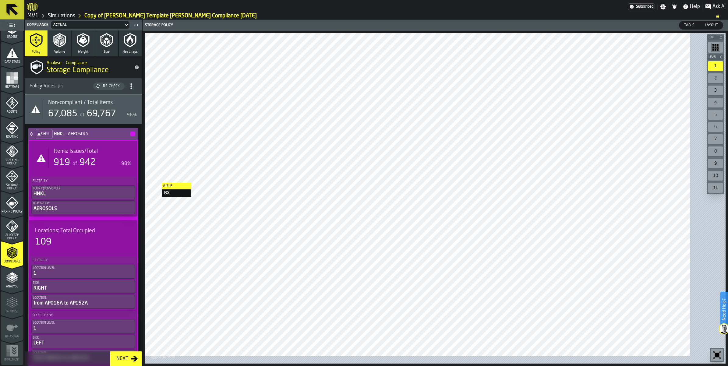
click at [34, 137] on icon at bounding box center [31, 134] width 6 height 5
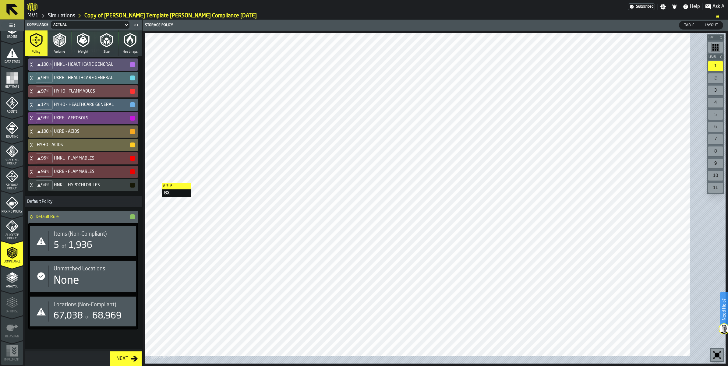
scroll to position [313, 0]
click at [99, 231] on span "Items (Non-Compliant)" at bounding box center [80, 234] width 53 height 7
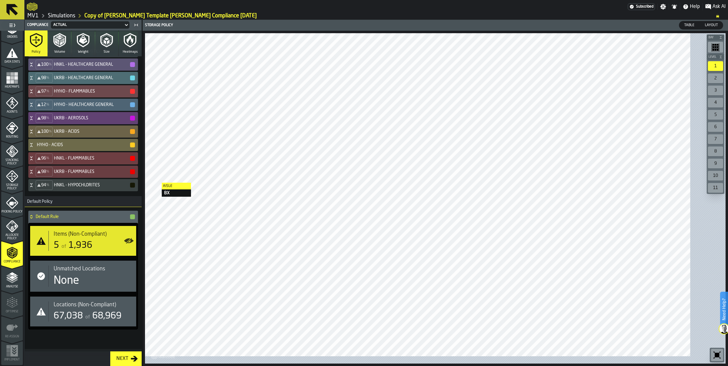
click at [99, 231] on span "Items (Non-Compliant)" at bounding box center [80, 234] width 53 height 7
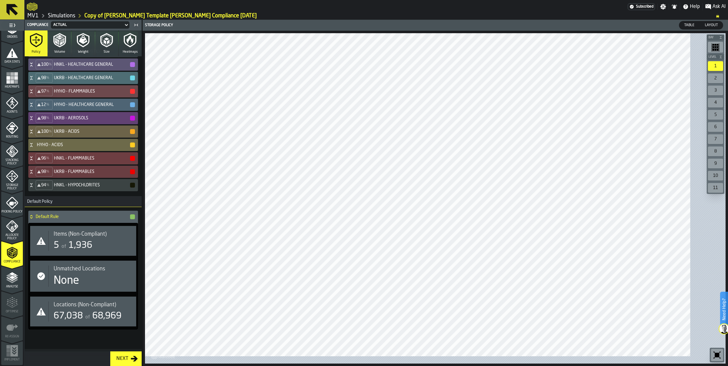
click at [104, 231] on span "Items (Non-Compliant)" at bounding box center [80, 234] width 53 height 7
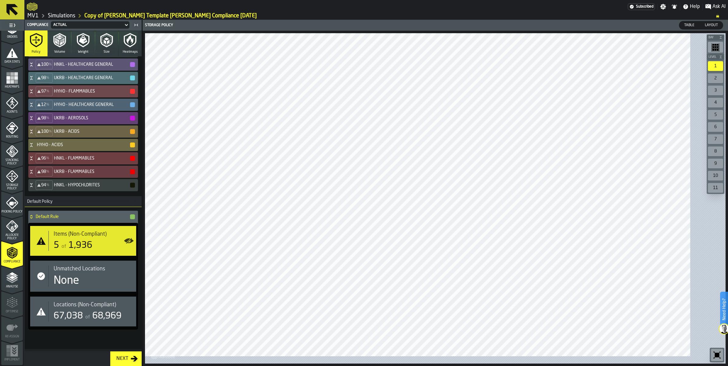
scroll to position [237, 0]
click at [34, 147] on icon at bounding box center [31, 145] width 6 height 5
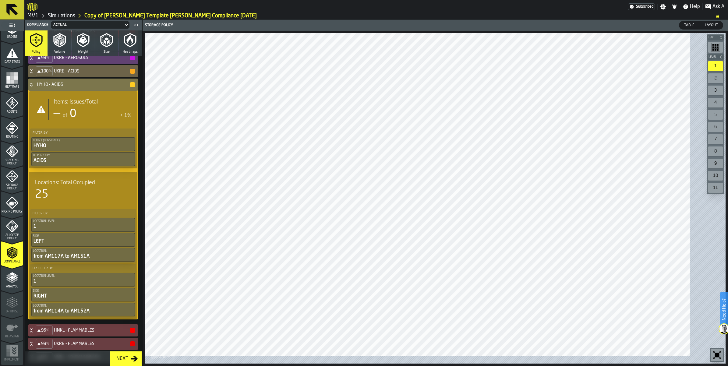
click at [34, 87] on icon at bounding box center [31, 84] width 6 height 5
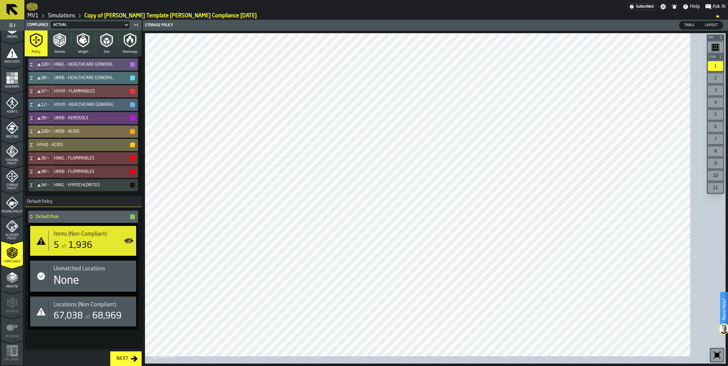
click at [34, 134] on icon at bounding box center [31, 131] width 6 height 5
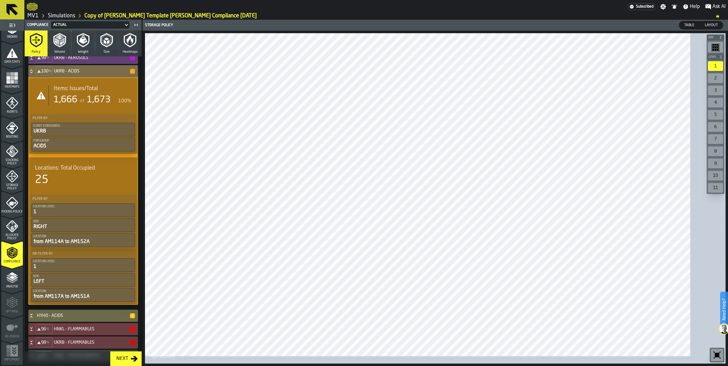
click at [34, 74] on icon at bounding box center [31, 71] width 6 height 5
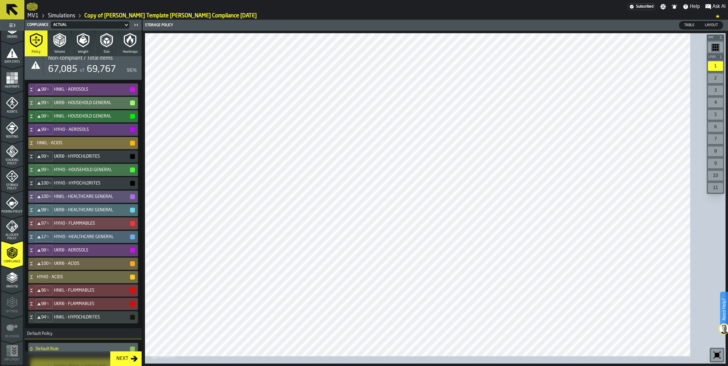
scroll to position [0, 0]
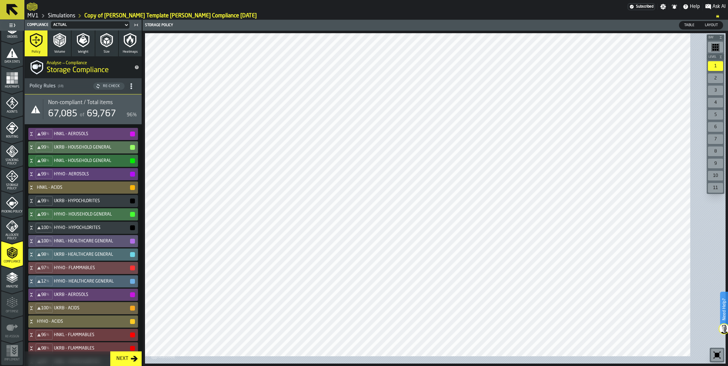
click at [19, 190] on span "Storage Policy" at bounding box center [12, 187] width 22 height 7
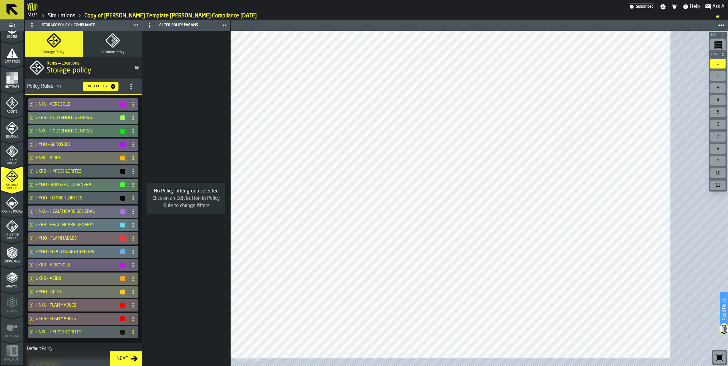
click at [34, 130] on div "HNKL - AEROSOLS UKRB - HOUSEHOLD GENERAL HNKL - HOUSEHOLD GENERAL HYHO - AEROSO…" at bounding box center [83, 219] width 112 height 244
click at [32, 104] on icon at bounding box center [31, 103] width 2 height 2
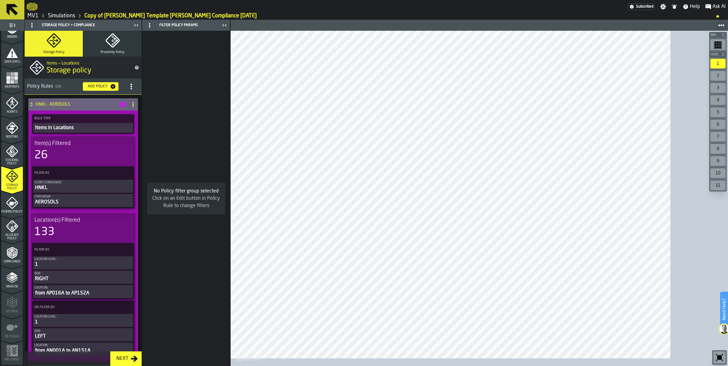
click at [137, 92] on span "title-section-[object Object]" at bounding box center [131, 86] width 11 height 11
click at [212, 113] on div "No Policy filter group selected Click on an Edit button in Policy Rule to chang…" at bounding box center [186, 199] width 88 height 336
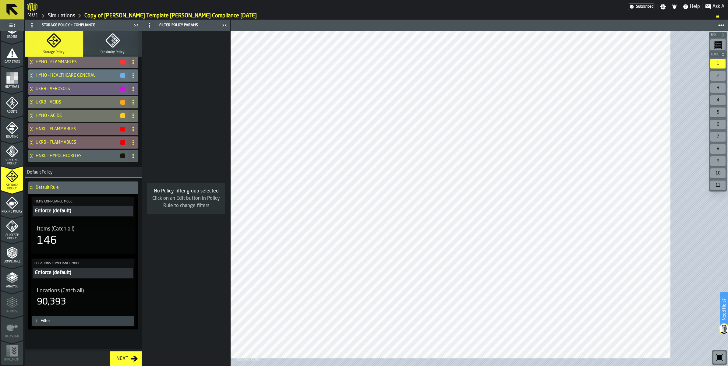
scroll to position [648, 0]
click at [76, 269] on div "Enforce (default)" at bounding box center [83, 272] width 98 height 7
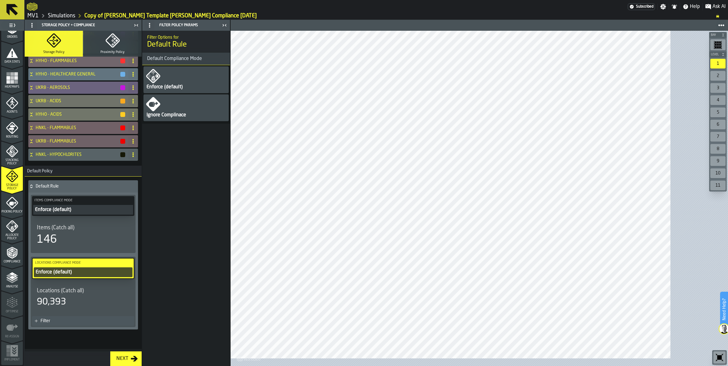
click at [38, 319] on icon at bounding box center [36, 321] width 4 height 4
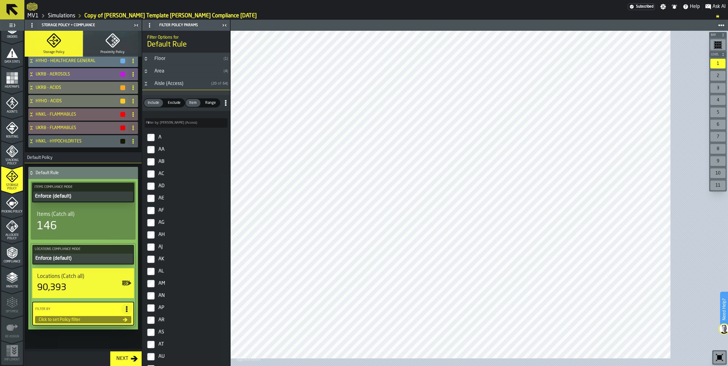
click at [187, 144] on label "A" at bounding box center [186, 137] width 85 height 12
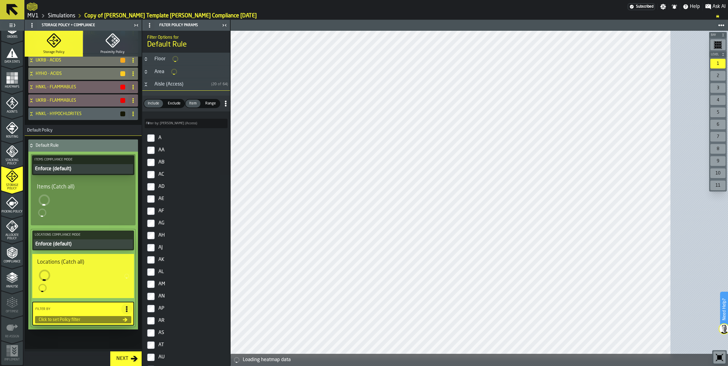
scroll to position [683, 0]
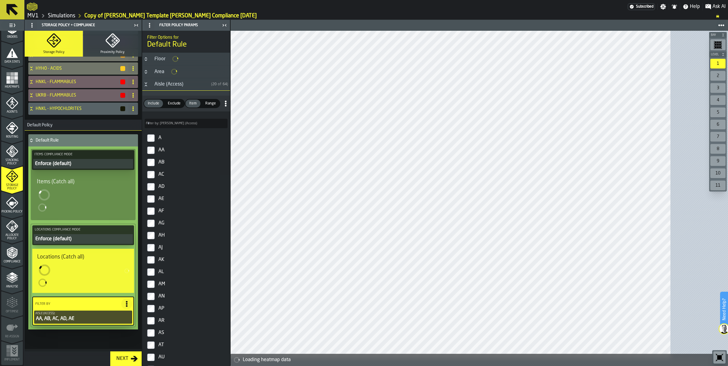
click at [186, 217] on label "AF" at bounding box center [186, 211] width 85 height 12
click at [192, 242] on label "AH" at bounding box center [186, 235] width 85 height 12
click at [192, 254] on label "AJ" at bounding box center [186, 248] width 85 height 12
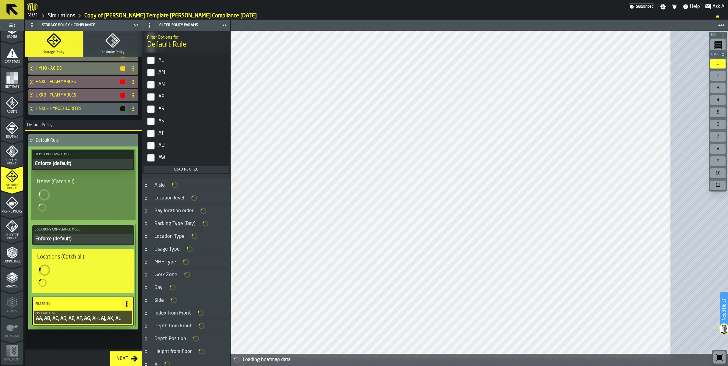
scroll to position [267, 0]
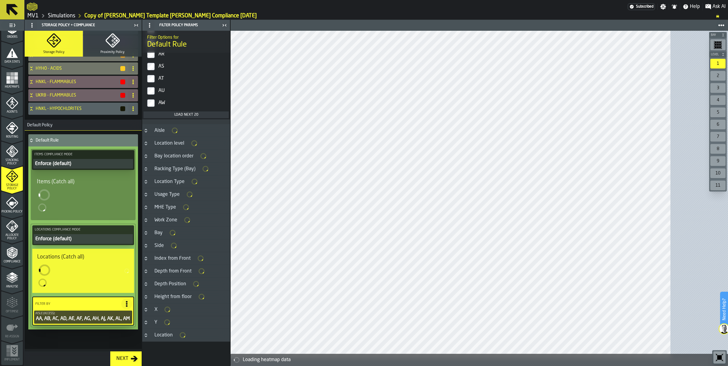
click at [191, 36] on label "AN" at bounding box center [186, 30] width 85 height 12
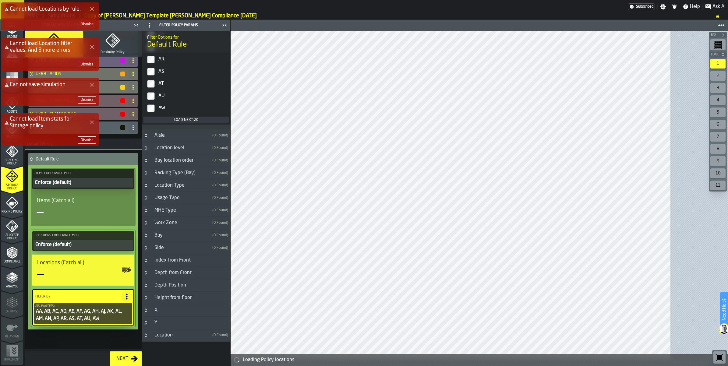
click at [132, 265] on icon "button-toggle-Show on Map" at bounding box center [127, 270] width 10 height 10
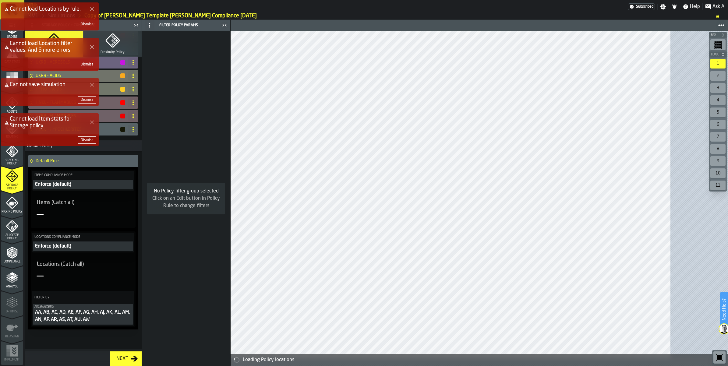
click at [132, 267] on icon "button-toggle-Show on Map" at bounding box center [127, 272] width 10 height 10
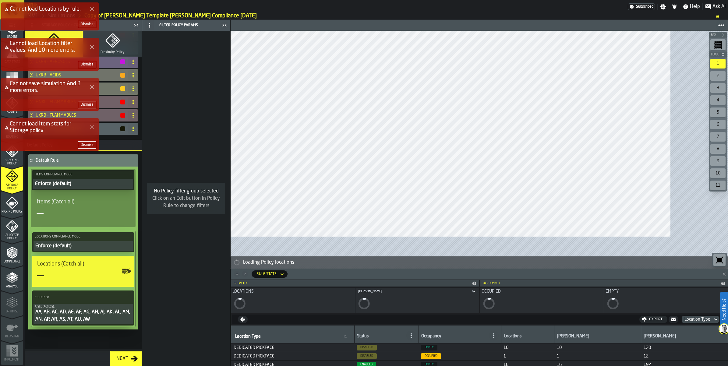
click at [94, 107] on div "Dismiss" at bounding box center [87, 105] width 13 height 4
click at [96, 68] on button "Dismiss" at bounding box center [87, 64] width 18 height 7
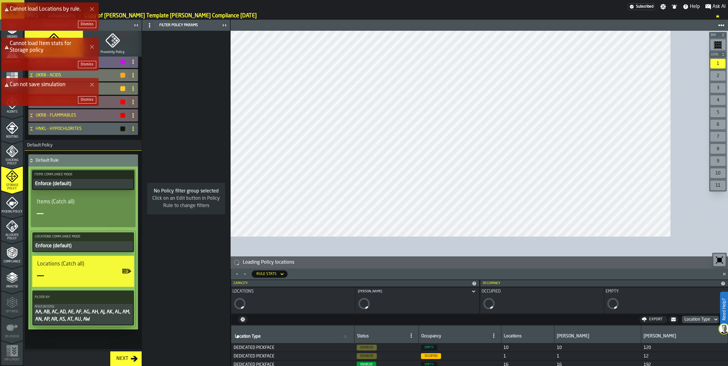
click at [94, 27] on div "Dismiss" at bounding box center [87, 24] width 13 height 4
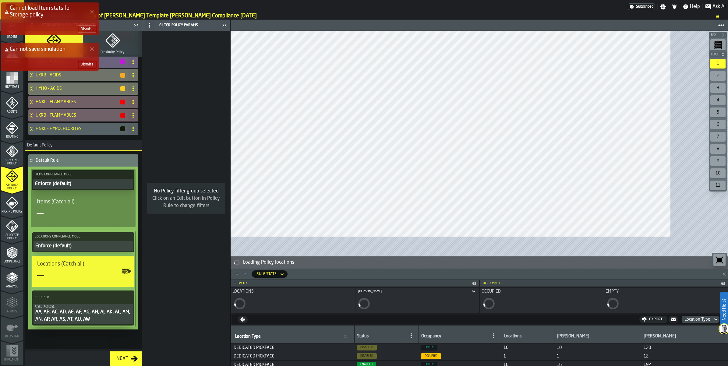
click at [94, 31] on div "Dismiss" at bounding box center [87, 29] width 13 height 4
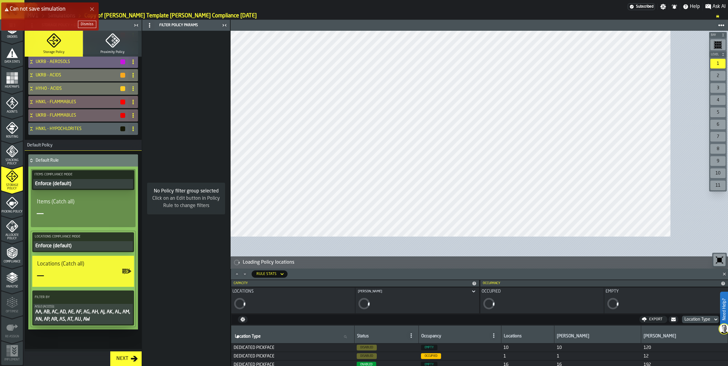
click at [94, 27] on div "Dismiss" at bounding box center [87, 24] width 13 height 4
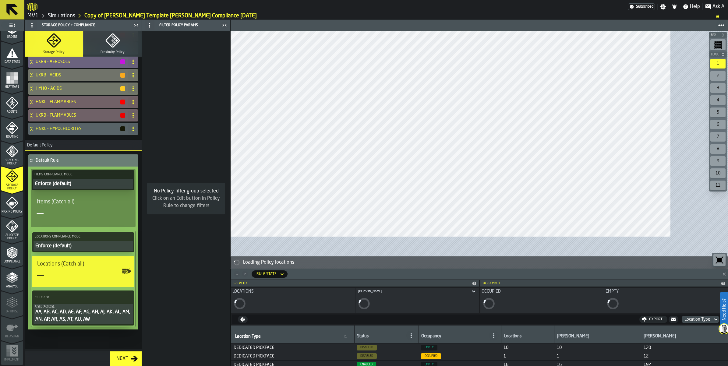
click at [72, 270] on div "—" at bounding box center [83, 276] width 92 height 12
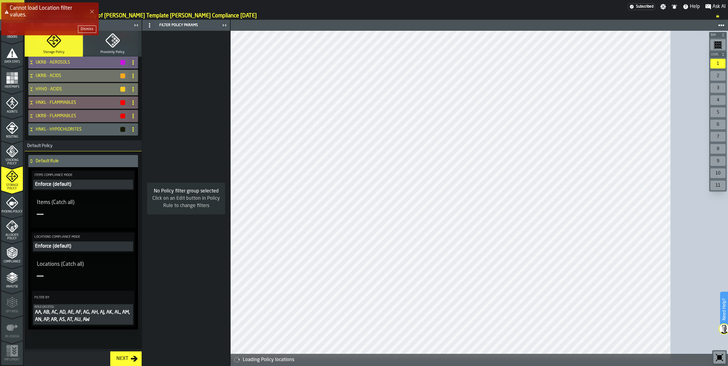
click at [0, 0] on icon "PolicyFilterItem-Aisle (Access)" at bounding box center [0, 0] width 0 height 0
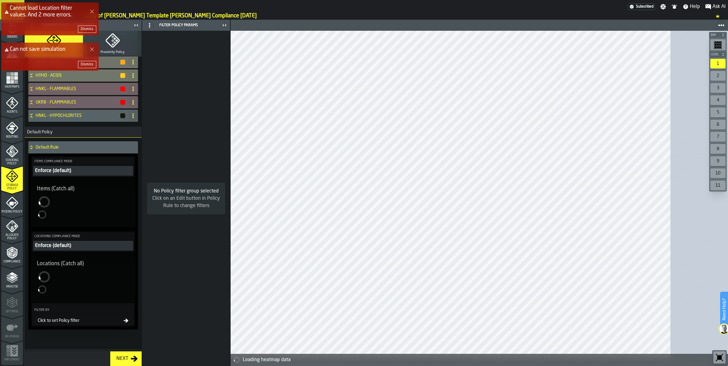
click at [94, 67] on div "Dismiss" at bounding box center [87, 64] width 13 height 4
click at [94, 31] on div "Dismiss" at bounding box center [87, 29] width 13 height 4
click at [94, 72] on div "Dismiss" at bounding box center [87, 69] width 13 height 4
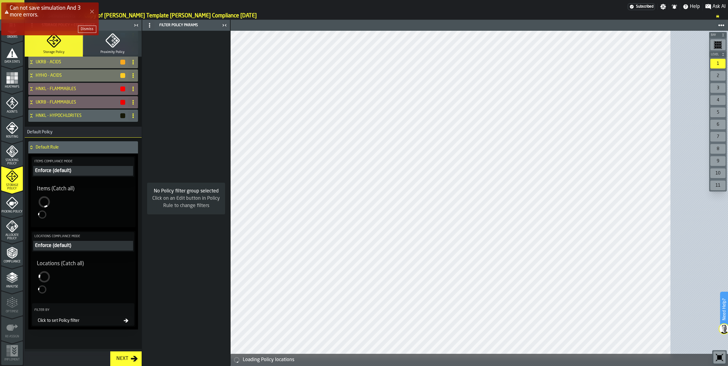
click at [94, 31] on div "Dismiss" at bounding box center [87, 29] width 13 height 4
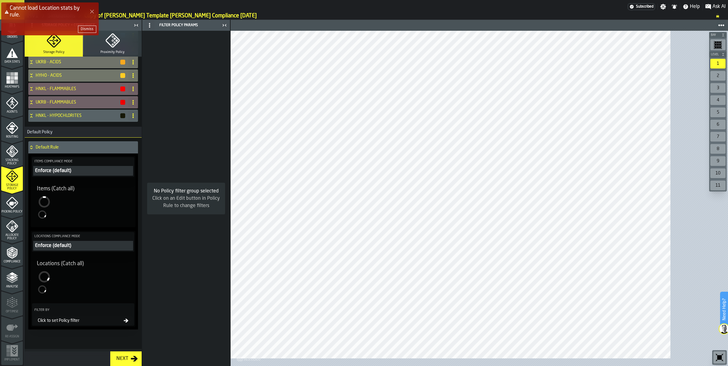
click at [94, 31] on div "Dismiss" at bounding box center [87, 29] width 13 height 4
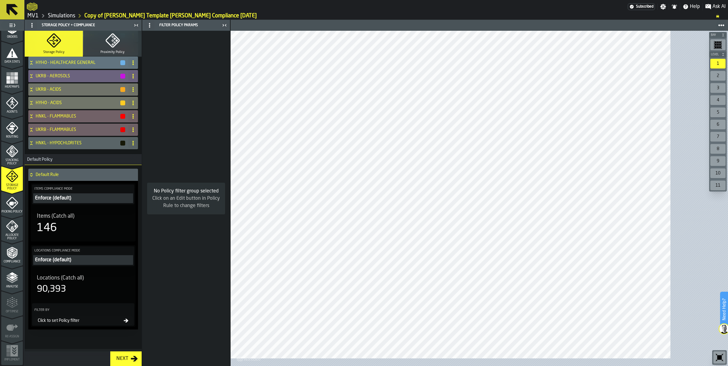
click at [66, 137] on div "HNKL - HYPOCHLORITES" at bounding box center [77, 143] width 98 height 12
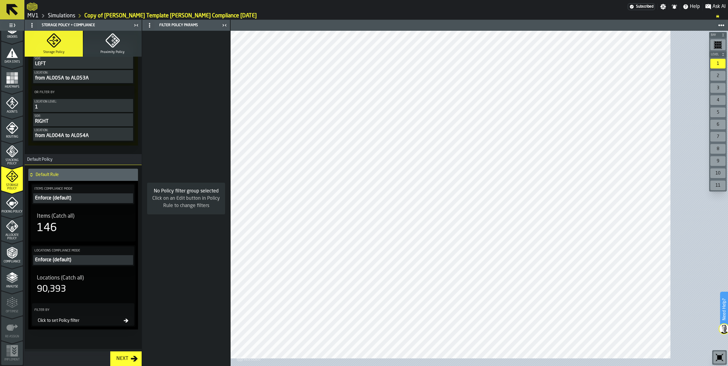
scroll to position [855, 0]
click at [133, 98] on span at bounding box center [127, 92] width 11 height 11
click at [131, 95] on icon at bounding box center [128, 92] width 6 height 6
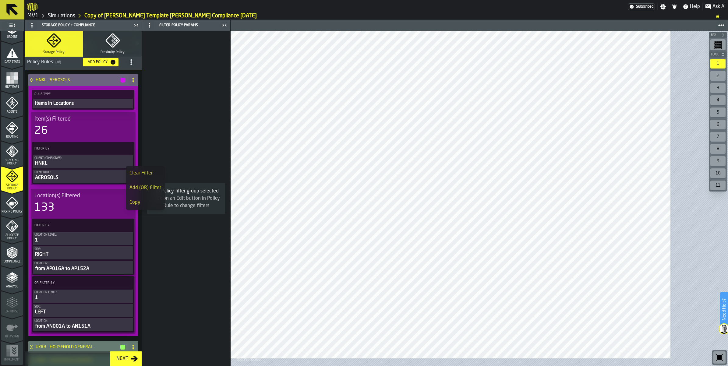
scroll to position [0, 0]
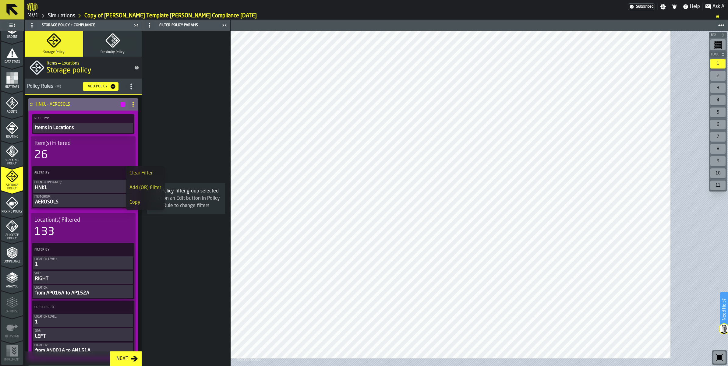
click at [134, 90] on icon "title-section-[object Object]" at bounding box center [131, 86] width 6 height 6
click at [144, 172] on div "Clear Filter" at bounding box center [146, 173] width 32 height 7
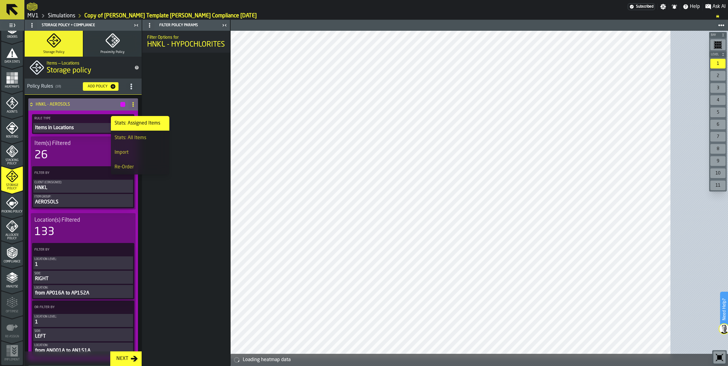
click at [200, 137] on div "Filter Options for HNKL - HYPOCHLORITES" at bounding box center [186, 199] width 88 height 336
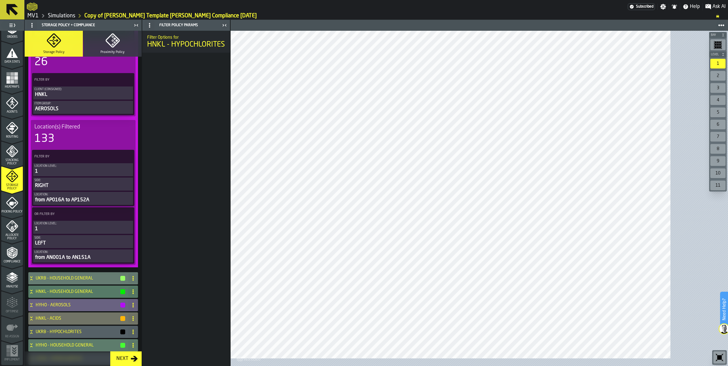
scroll to position [38, 0]
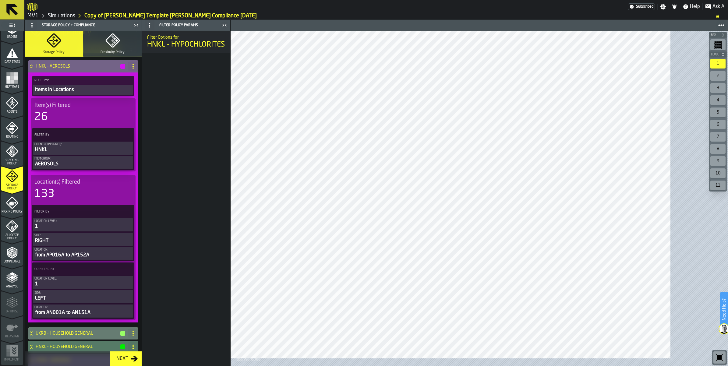
click at [34, 69] on icon at bounding box center [31, 66] width 6 height 5
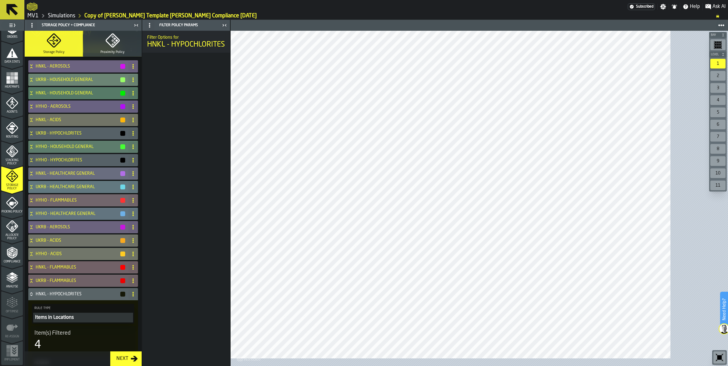
click at [34, 82] on icon at bounding box center [31, 79] width 6 height 5
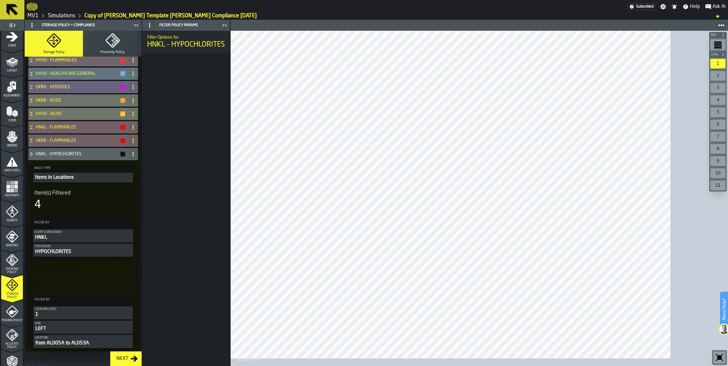
scroll to position [0, 0]
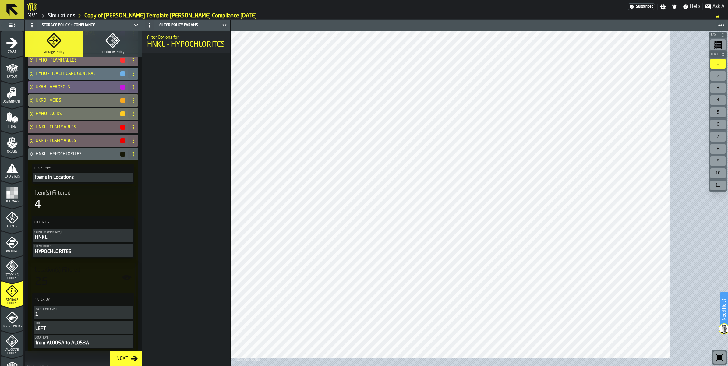
click at [17, 70] on icon "menu Layout" at bounding box center [13, 66] width 10 height 7
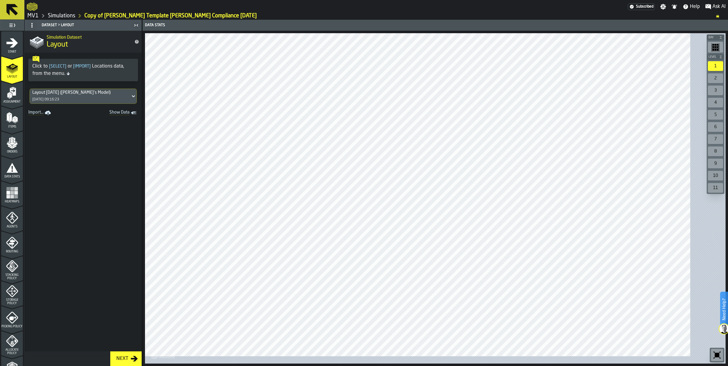
click at [137, 100] on icon at bounding box center [133, 96] width 6 height 7
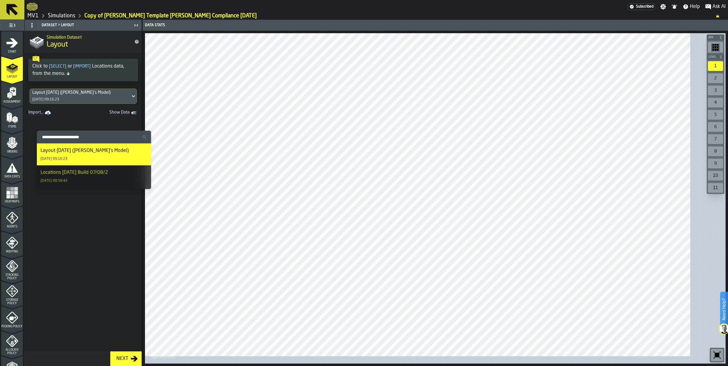
click at [108, 176] on div "Locations [DATE] Build 07/08/2" at bounding box center [75, 172] width 68 height 7
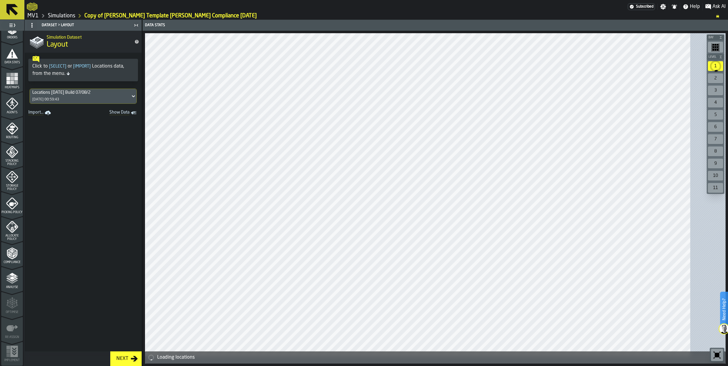
scroll to position [190, 0]
click at [16, 256] on icon "menu Compliance" at bounding box center [15, 254] width 2 height 3
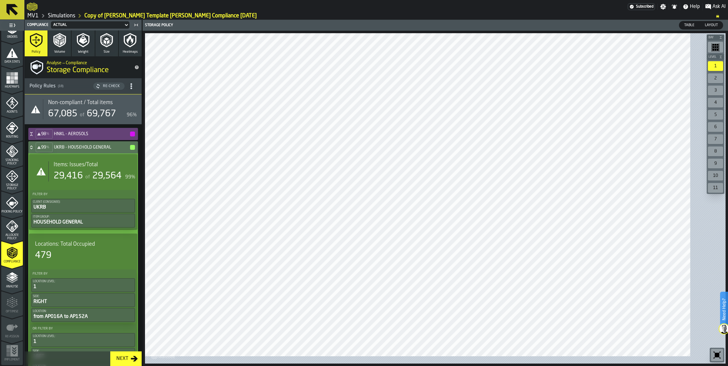
click at [122, 88] on div "Re-Check" at bounding box center [112, 86] width 22 height 4
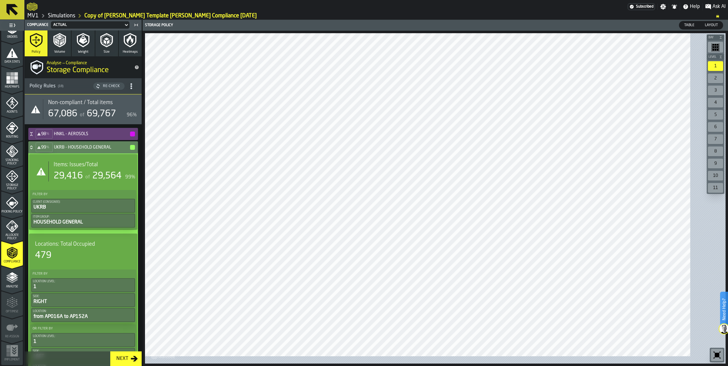
click at [76, 168] on span "Items: Issues/Total" at bounding box center [76, 165] width 44 height 7
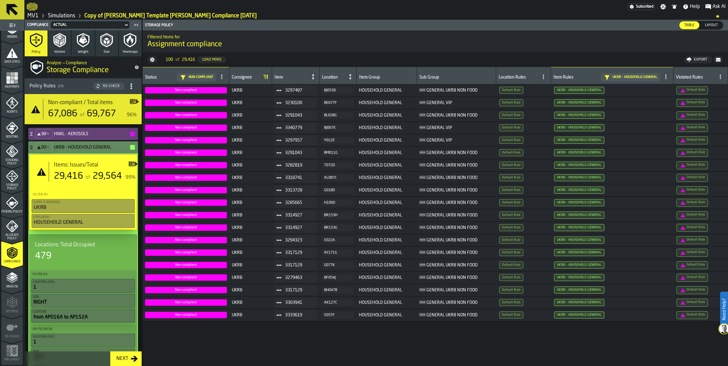
click at [34, 150] on icon at bounding box center [31, 147] width 6 height 5
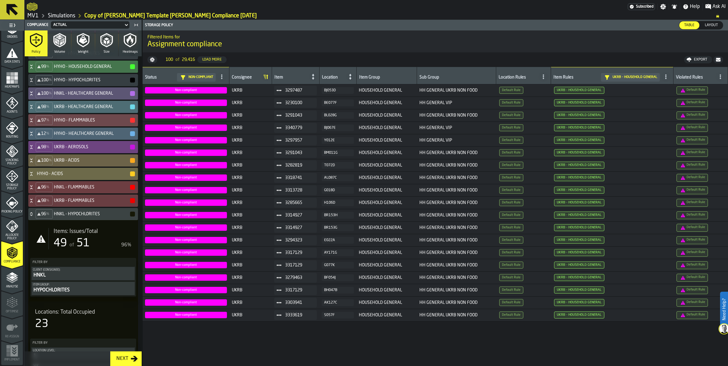
scroll to position [152, 0]
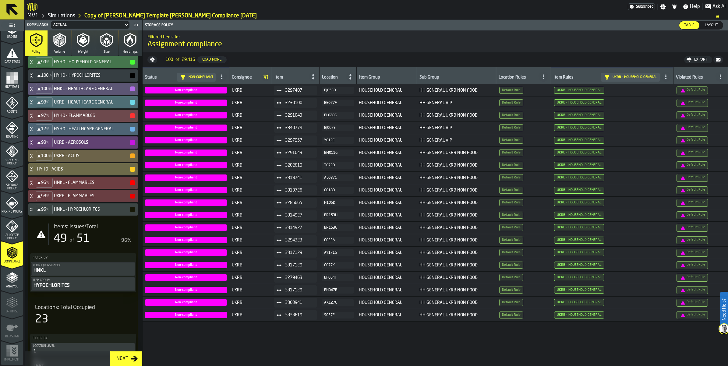
click at [98, 230] on span "Items: Issues/Total" at bounding box center [76, 227] width 44 height 7
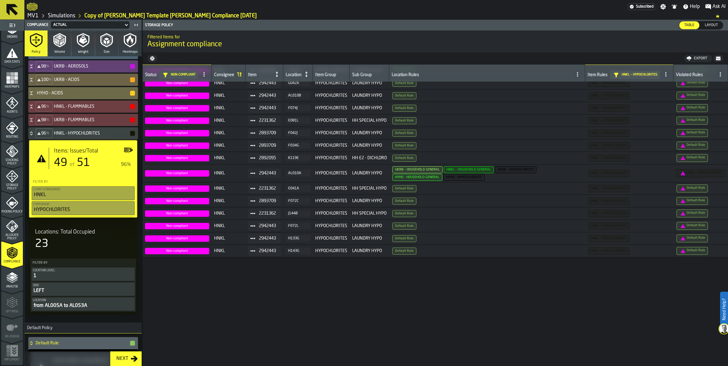
scroll to position [267, 0]
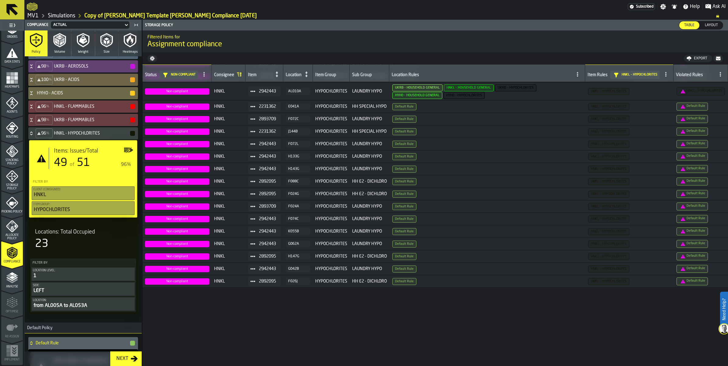
click at [34, 136] on icon at bounding box center [31, 133] width 6 height 5
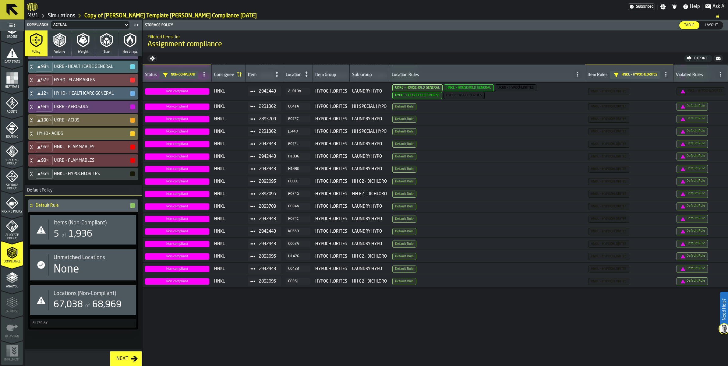
scroll to position [329, 0]
click at [92, 230] on span "1,936" at bounding box center [81, 234] width 24 height 9
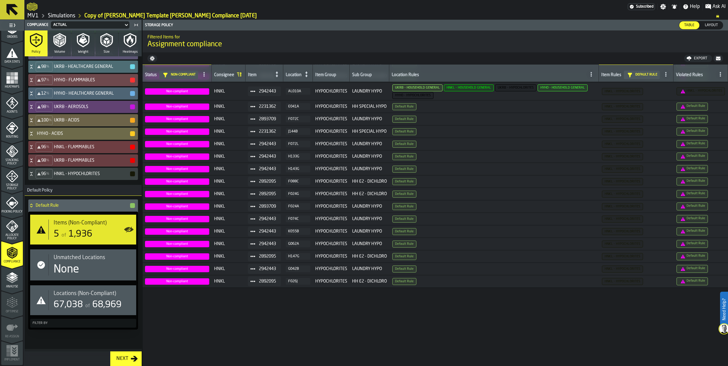
scroll to position [0, 0]
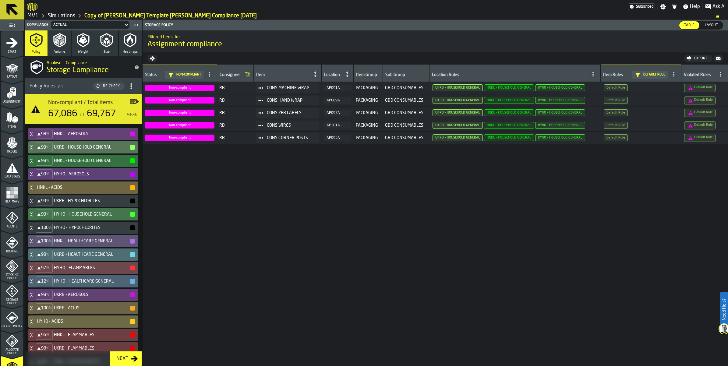
scroll to position [329, 0]
